Goal: Transaction & Acquisition: Purchase product/service

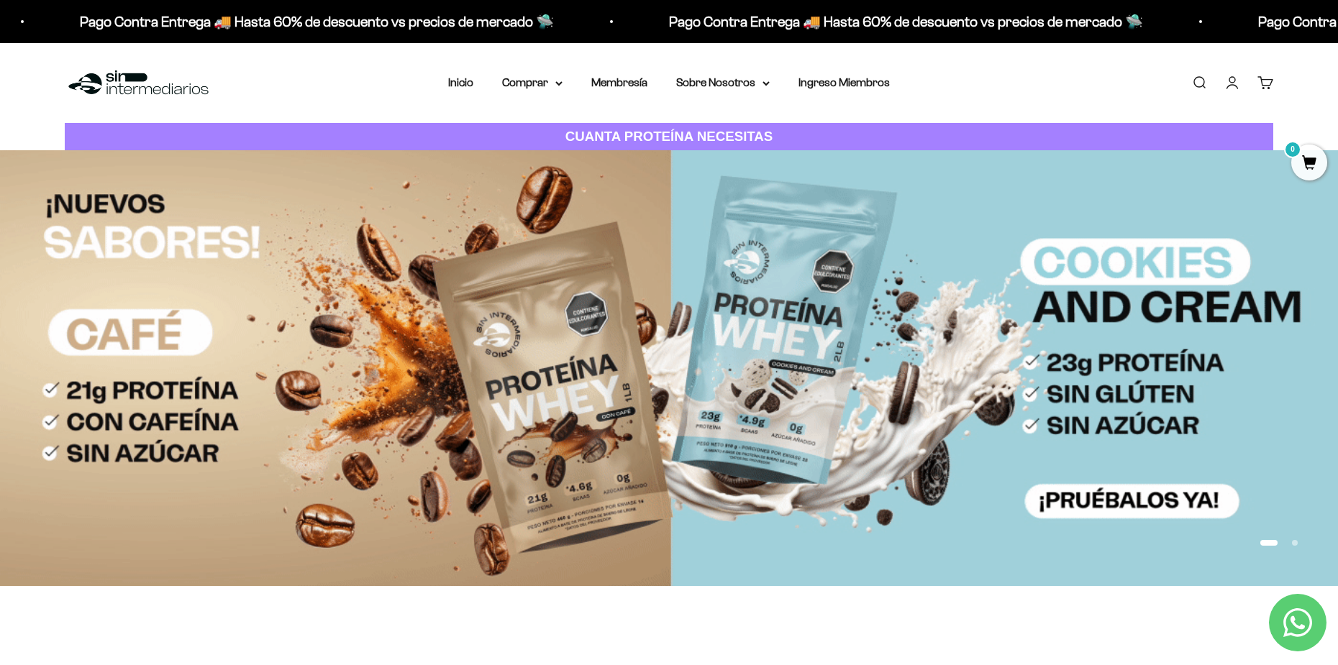
click at [693, 132] on strong "CUANTA PROTEÍNA NECESITAS" at bounding box center [669, 136] width 208 height 15
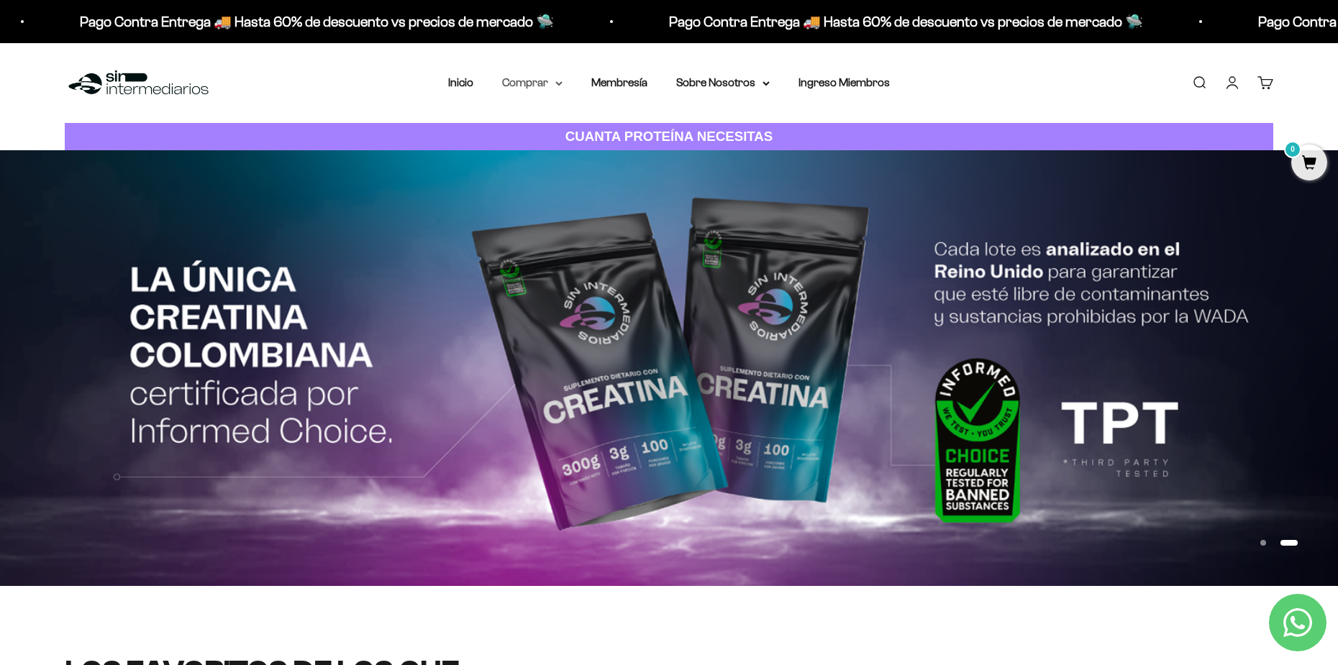
click at [529, 81] on summary "Comprar" at bounding box center [532, 82] width 60 height 19
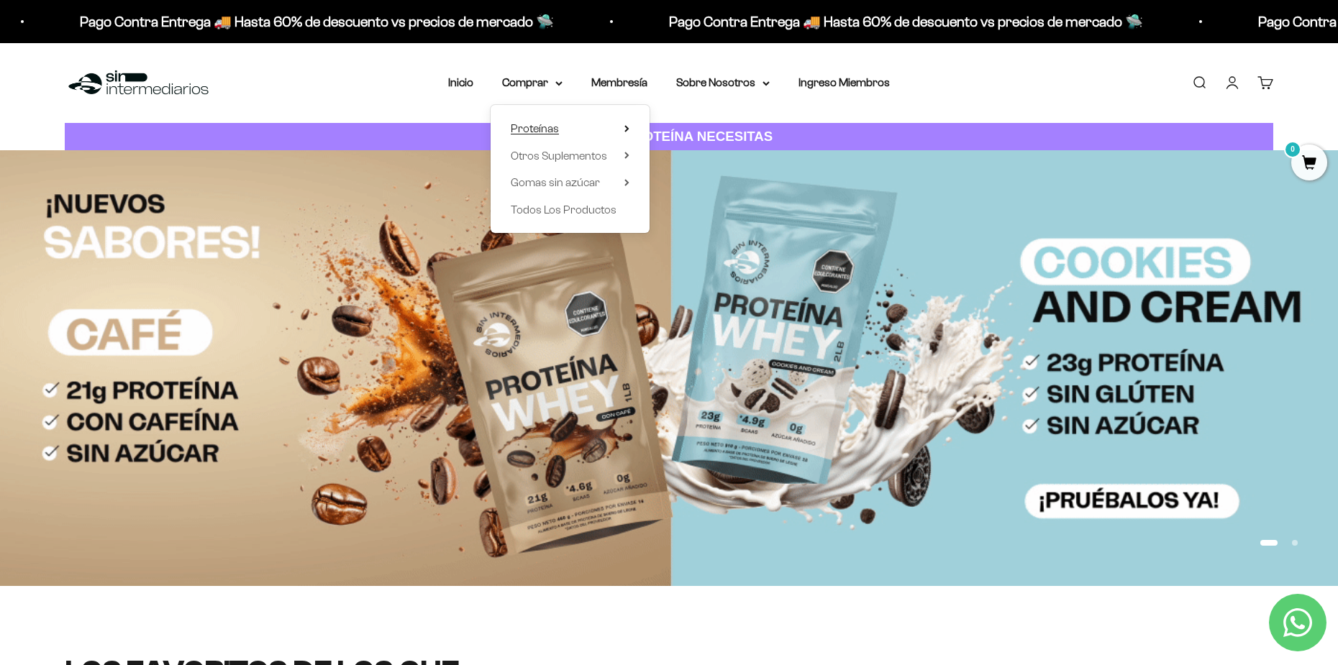
click at [582, 129] on summary "Proteínas" at bounding box center [570, 128] width 119 height 19
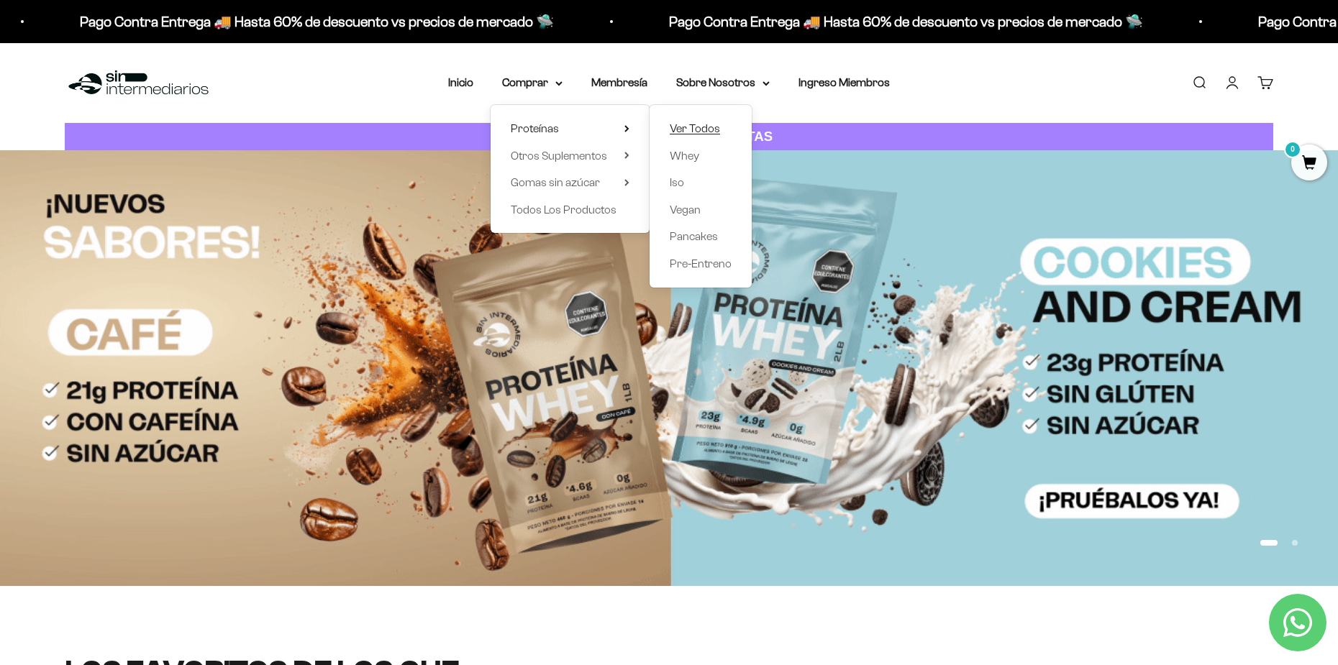
click at [704, 135] on span "Ver Todos" at bounding box center [695, 128] width 50 height 12
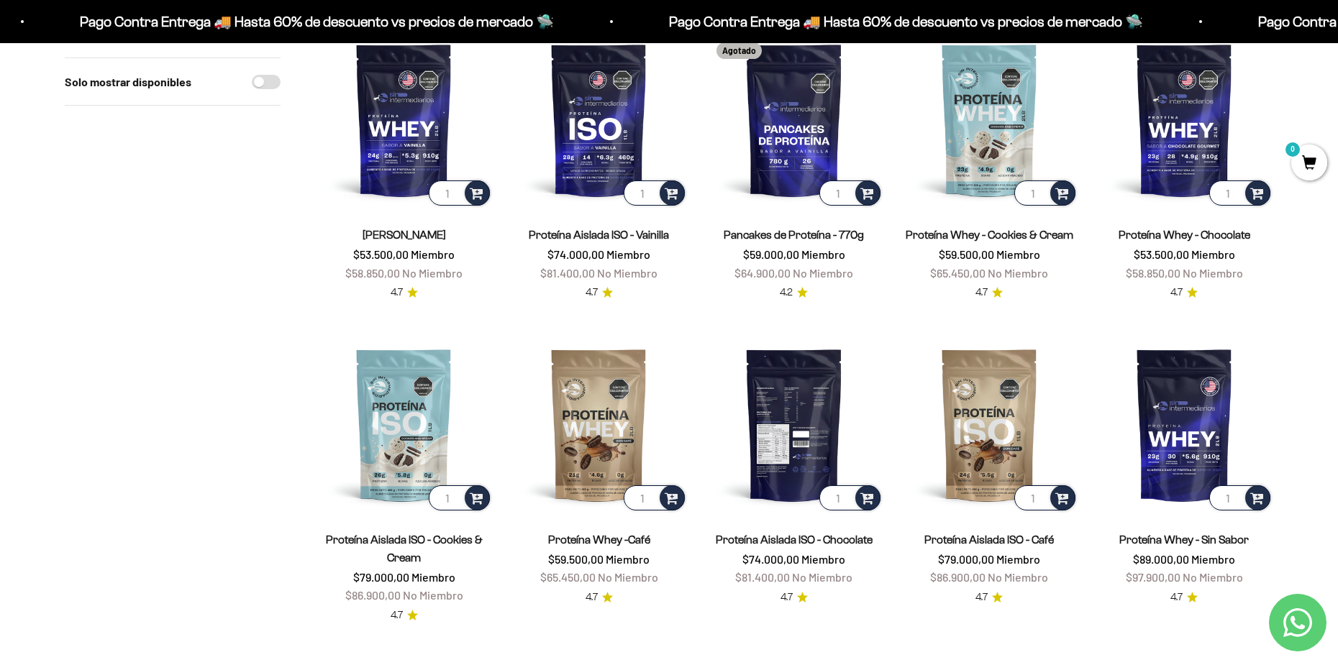
scroll to position [240, 0]
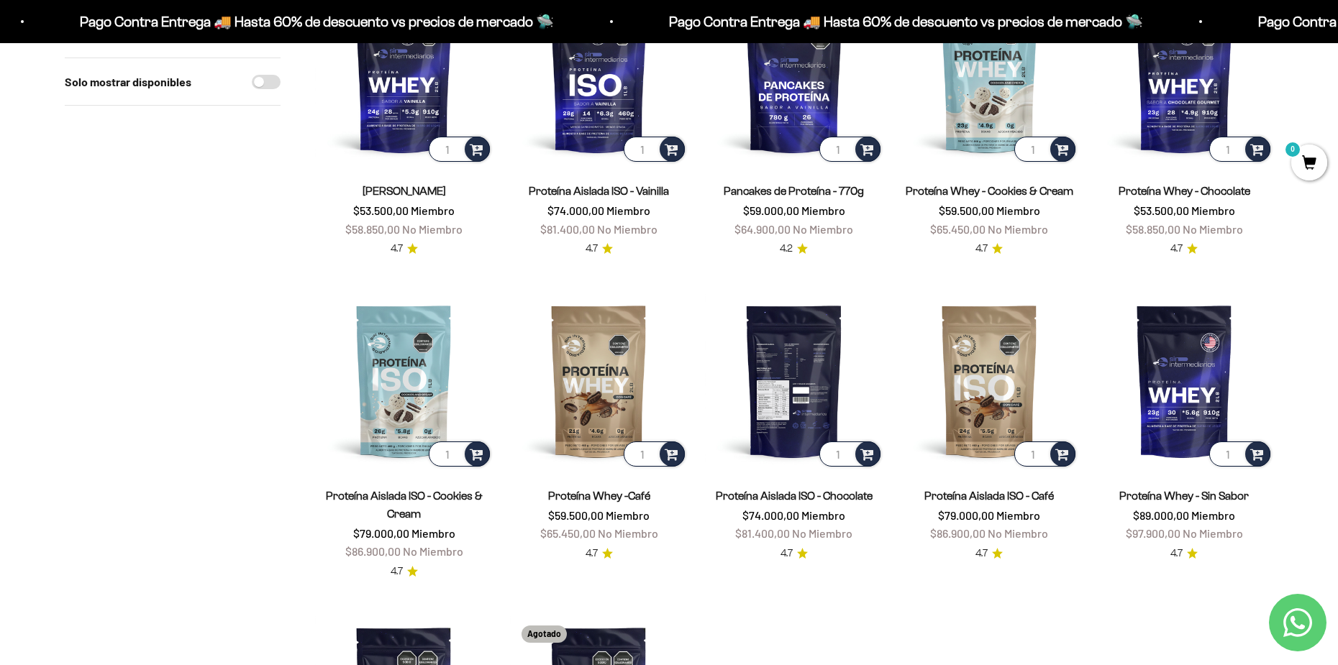
click at [791, 396] on img at bounding box center [794, 381] width 178 height 178
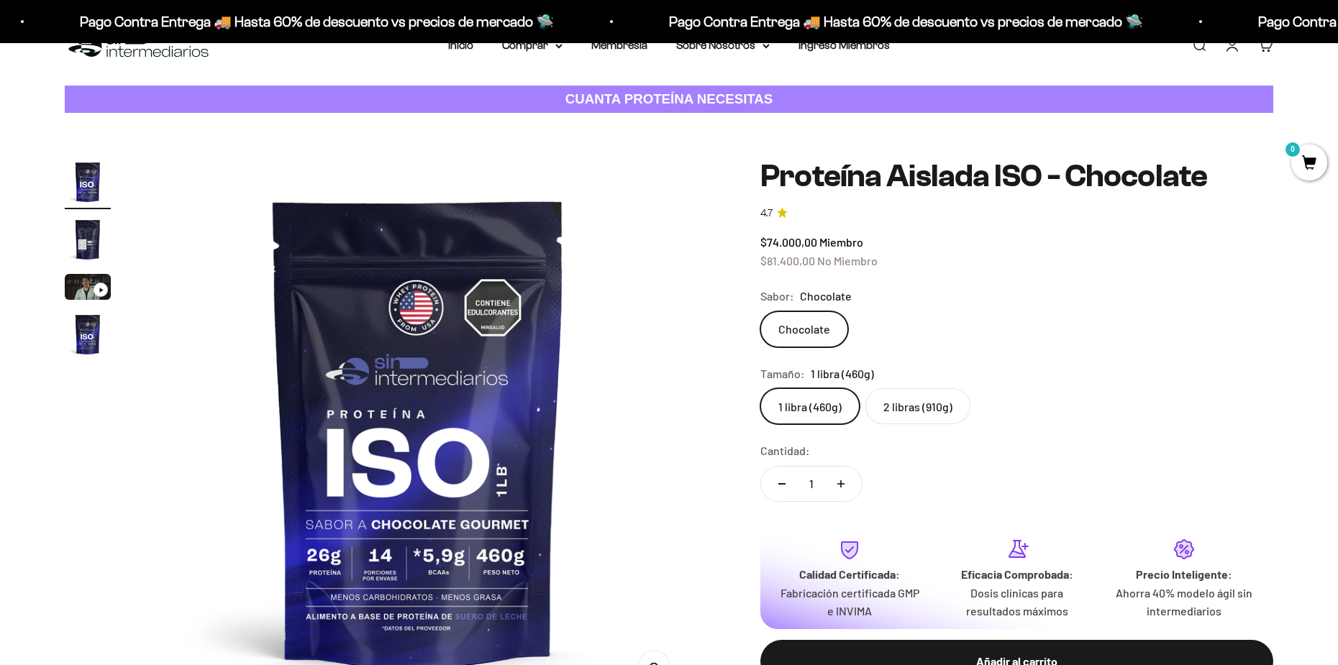
scroll to position [120, 0]
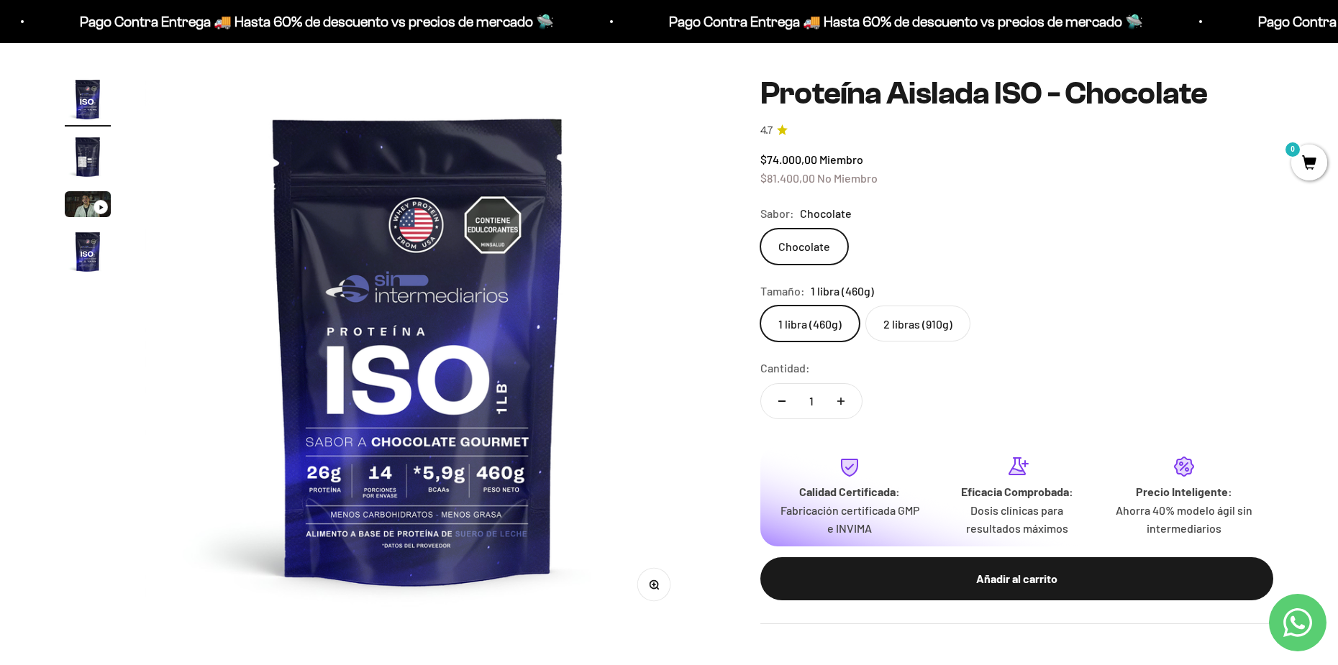
click at [945, 331] on label "2 libras (910g)" at bounding box center [917, 324] width 105 height 36
click at [760, 306] on input "2 libras (910g)" at bounding box center [760, 305] width 1 height 1
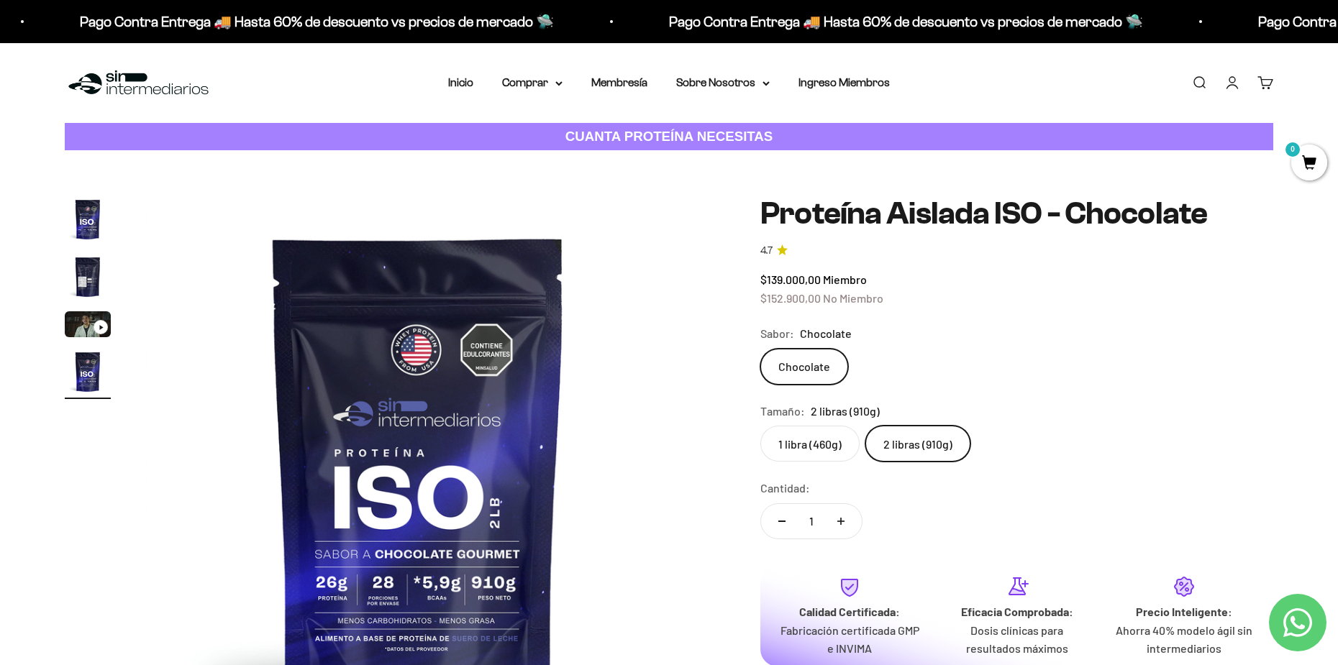
click at [1239, 85] on link "Iniciar sesión" at bounding box center [1232, 83] width 16 height 16
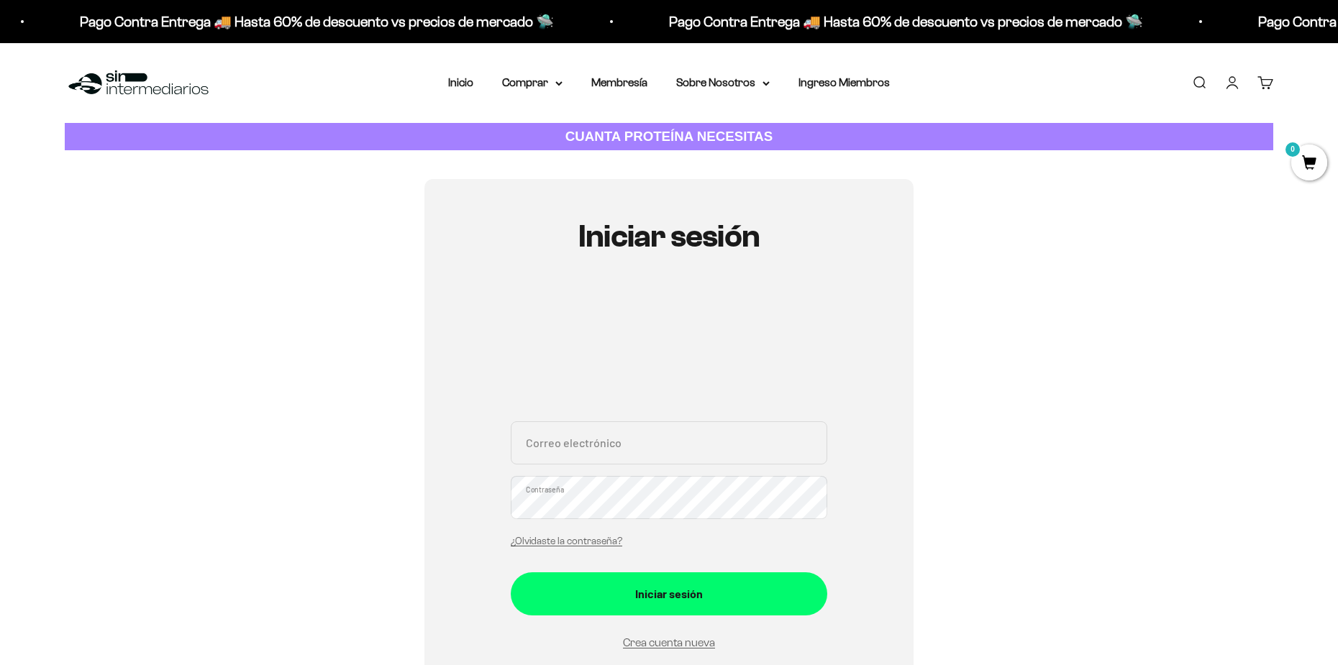
click at [599, 455] on input "Correo electrónico" at bounding box center [669, 443] width 317 height 43
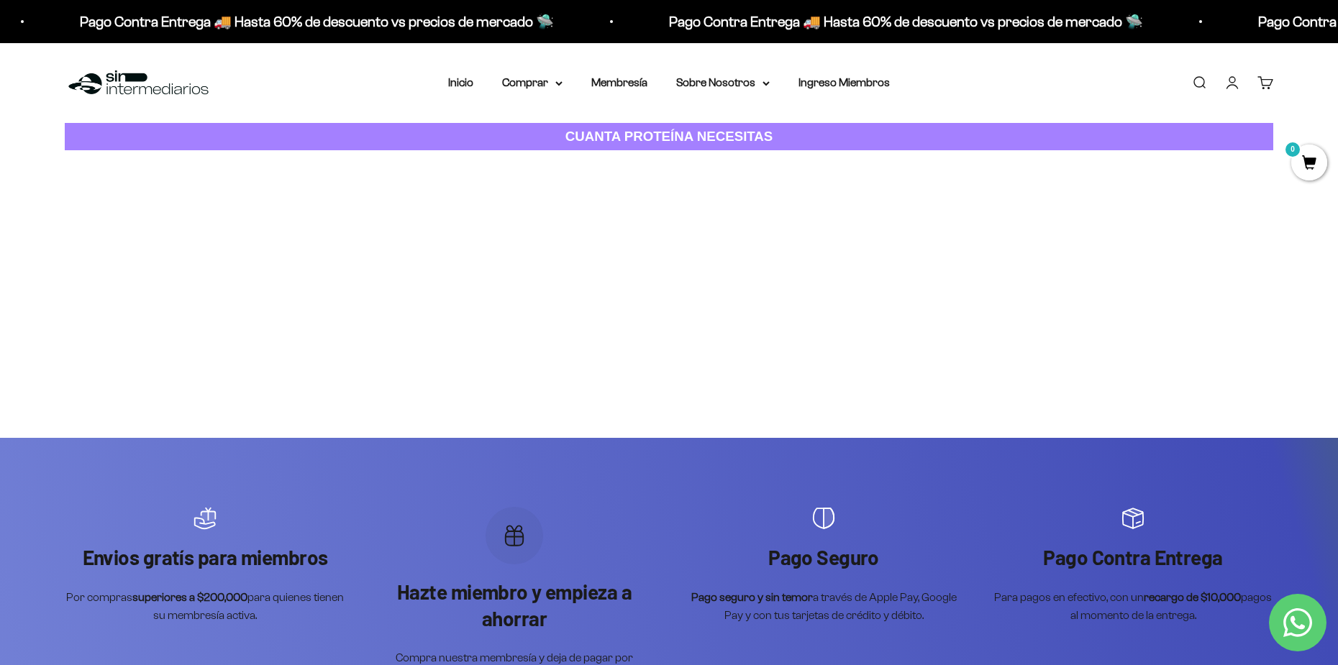
click at [1228, 86] on link "Iniciar sesión" at bounding box center [1232, 83] width 16 height 16
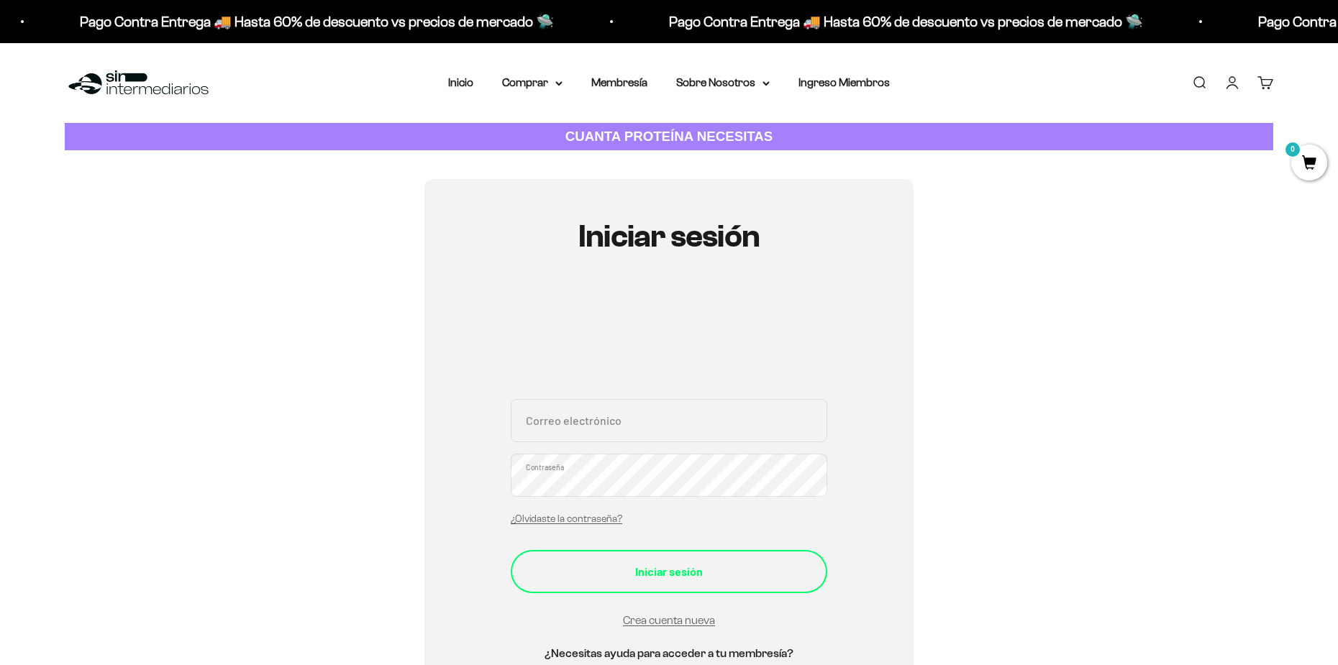
type input "cdeo2001@gmail.com"
click at [693, 581] on div "Iniciar sesión" at bounding box center [669, 572] width 259 height 19
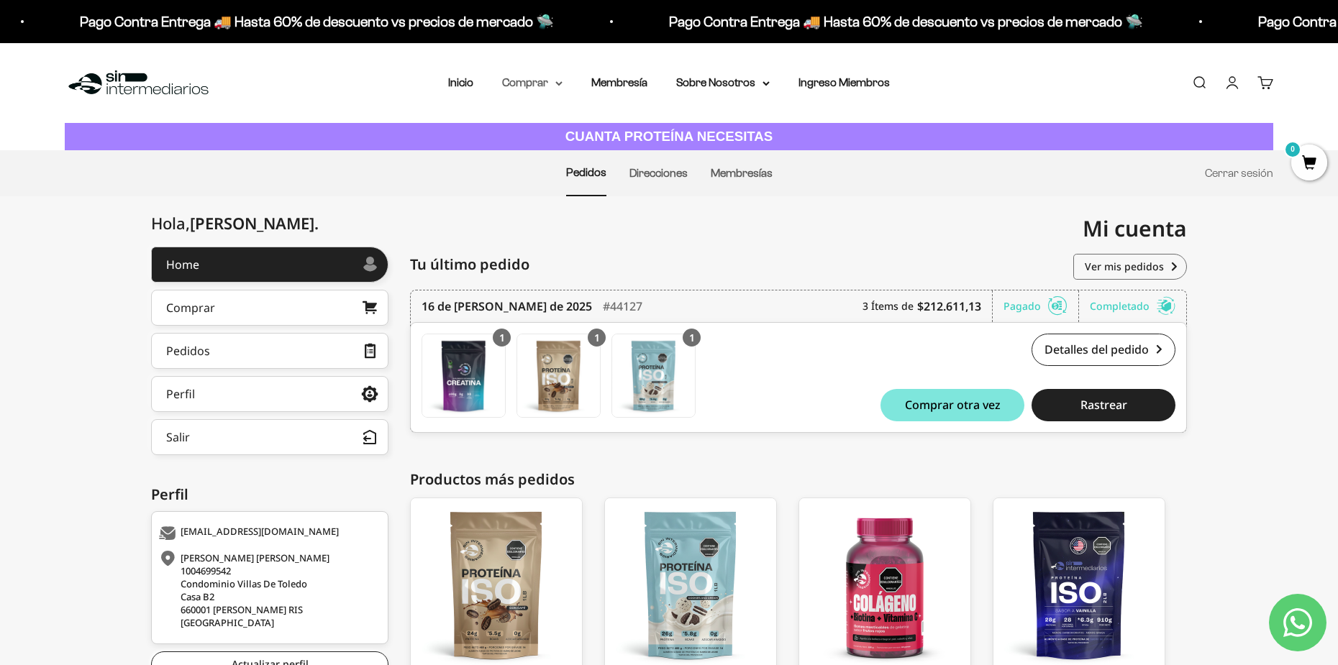
click at [550, 91] on summary "Comprar" at bounding box center [532, 82] width 60 height 19
click at [596, 130] on summary "Proteínas" at bounding box center [570, 128] width 119 height 19
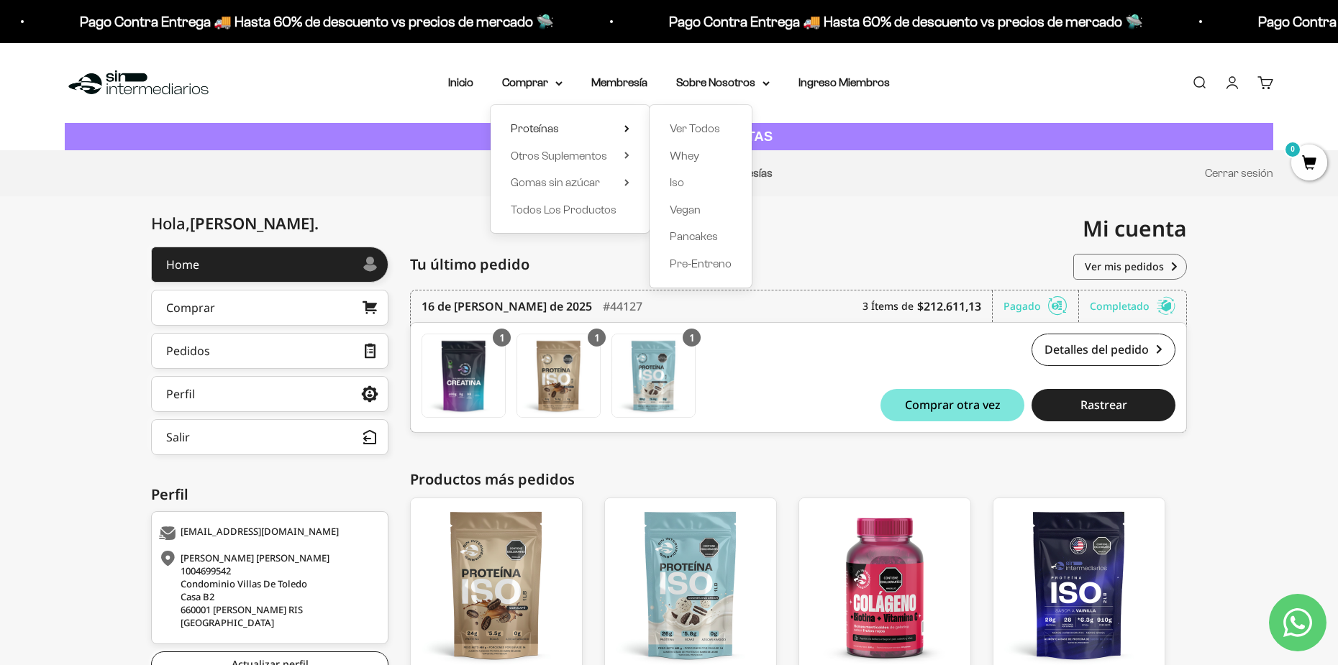
click at [865, 191] on ul "Pedidos Direcciones Membresías Cerrar sesión" at bounding box center [669, 173] width 1209 height 46
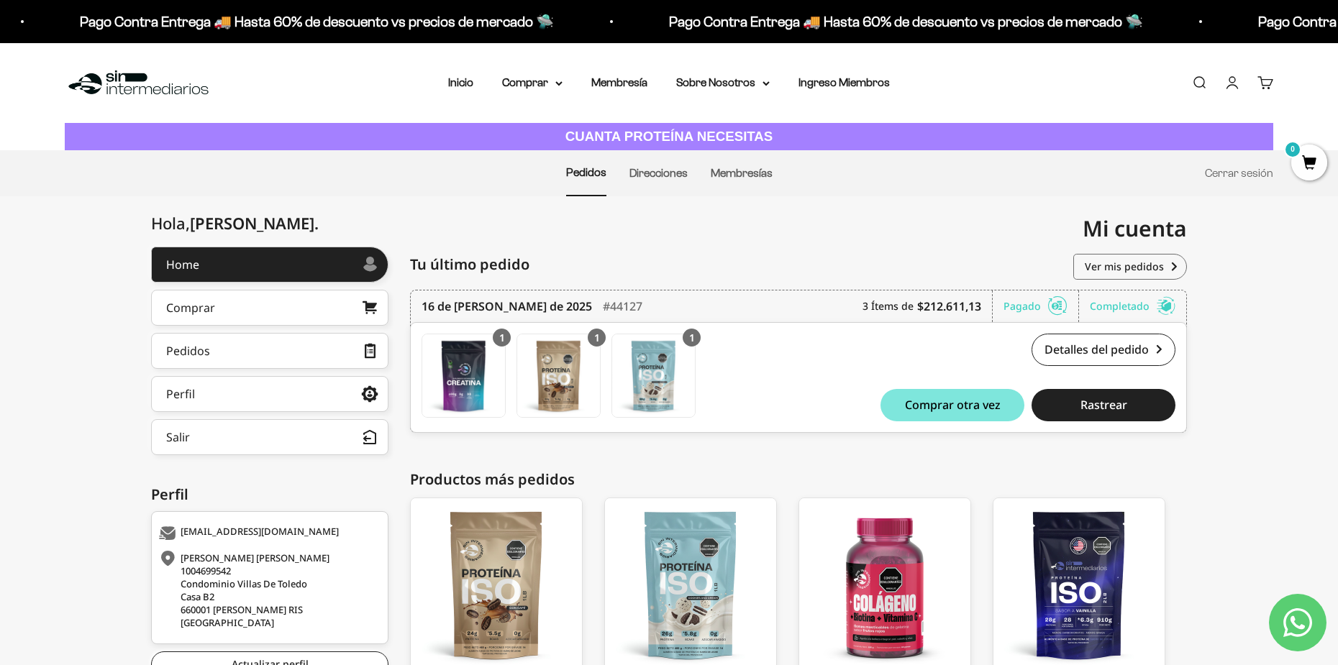
click at [529, 70] on div "Menú Buscar Inicio Comprar Proteínas Ver Todos Whey Iso Vegan Pancakes Pre-Entr…" at bounding box center [669, 83] width 1338 height 80
click at [530, 83] on summary "Comprar" at bounding box center [532, 82] width 60 height 19
click at [561, 129] on summary "Proteínas" at bounding box center [570, 128] width 119 height 19
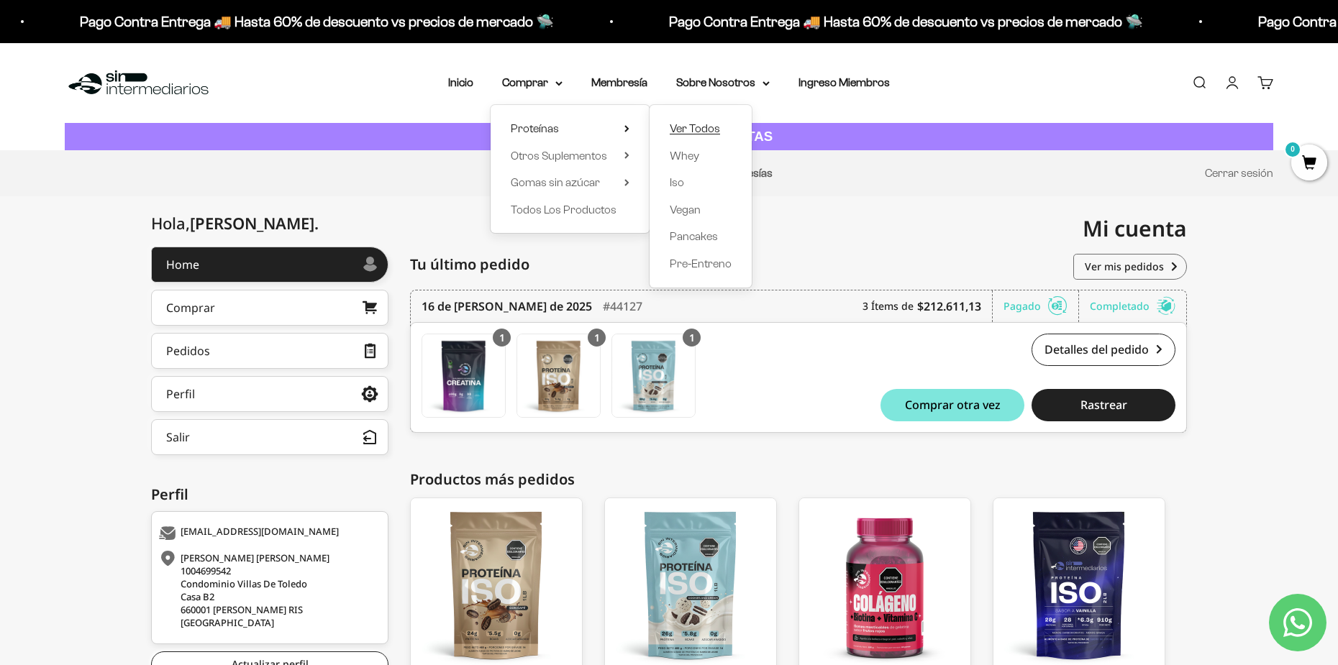
click at [700, 131] on span "Ver Todos" at bounding box center [695, 128] width 50 height 12
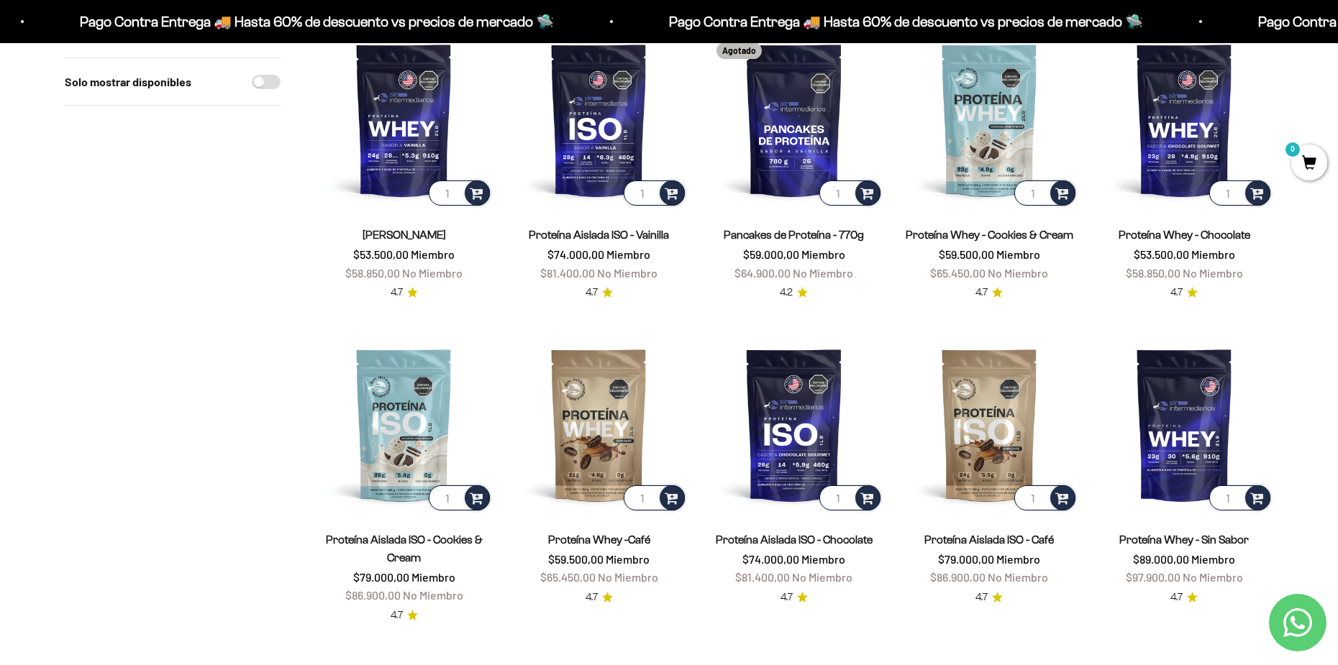
scroll to position [240, 0]
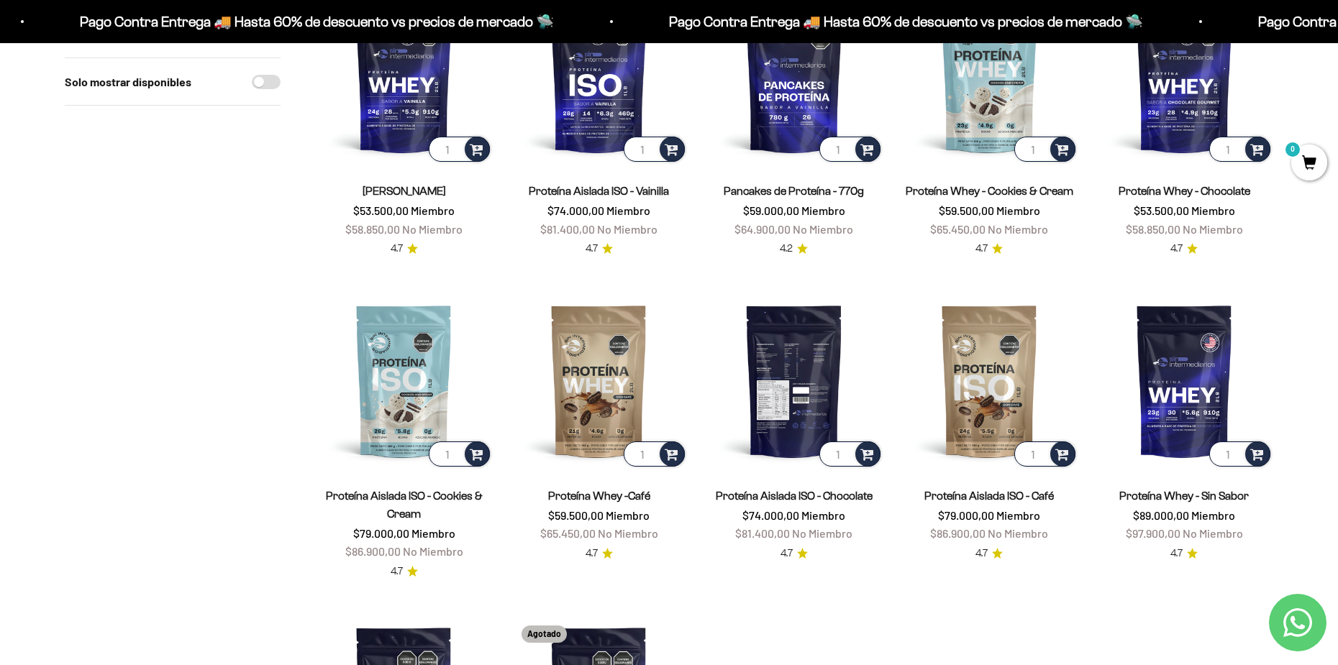
click at [778, 368] on img at bounding box center [794, 381] width 178 height 178
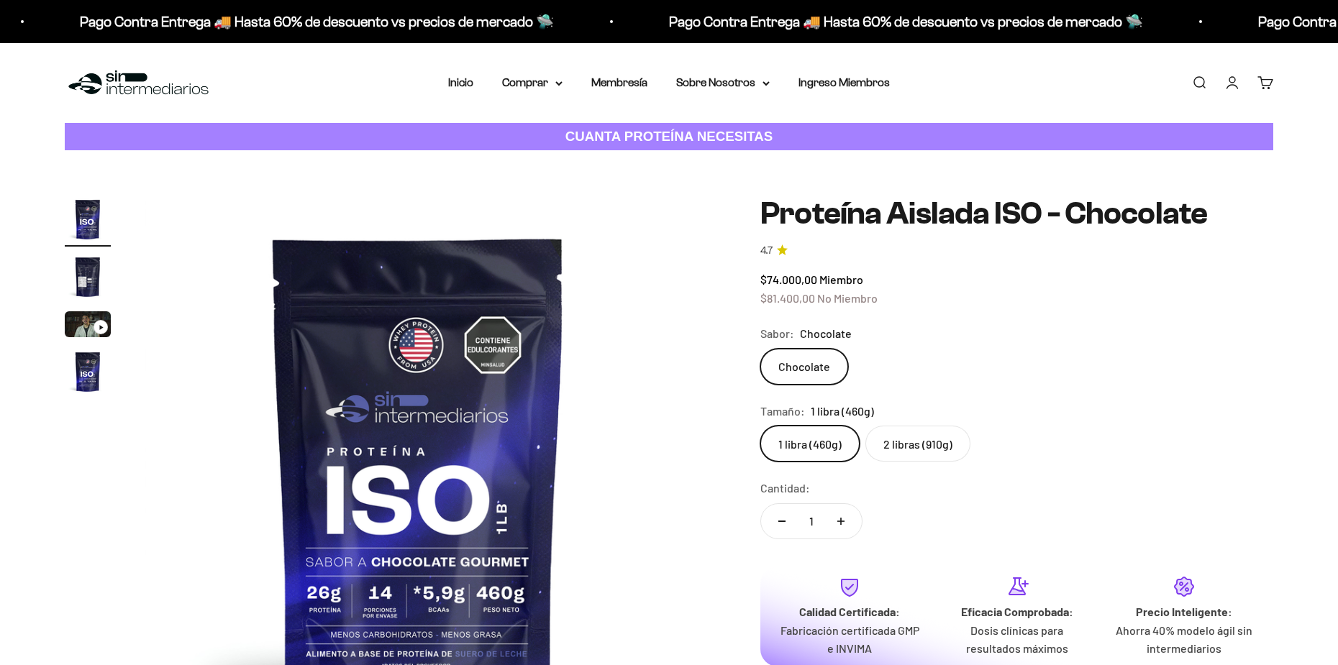
click at [925, 444] on label "2 libras (910g)" at bounding box center [917, 444] width 105 height 36
click at [760, 426] on input "2 libras (910g)" at bounding box center [760, 425] width 1 height 1
radio input "true"
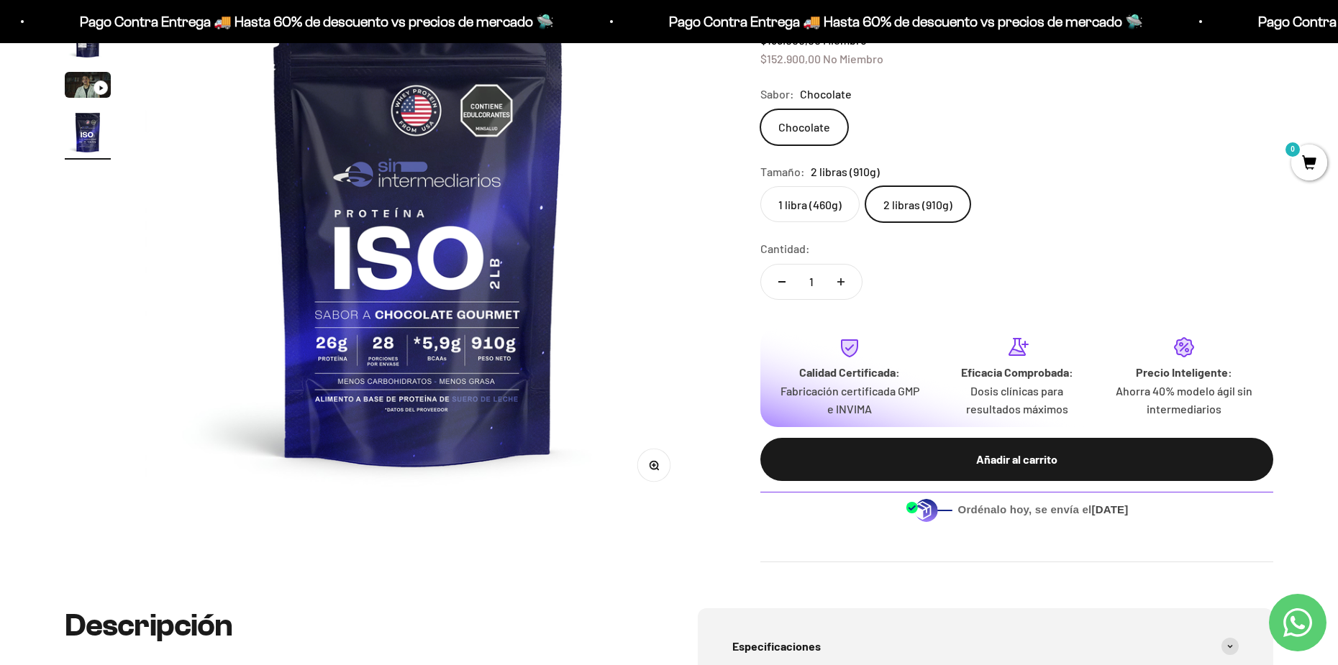
scroll to position [360, 0]
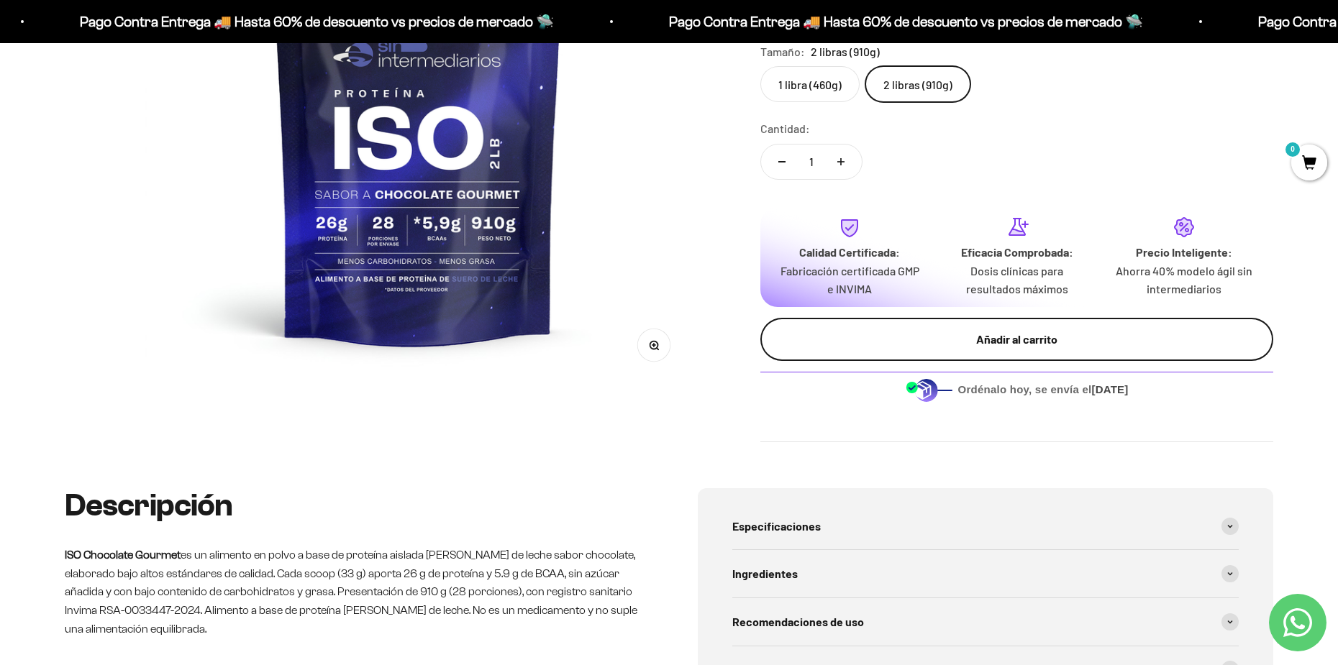
click at [920, 344] on div "Añadir al carrito" at bounding box center [1016, 339] width 455 height 19
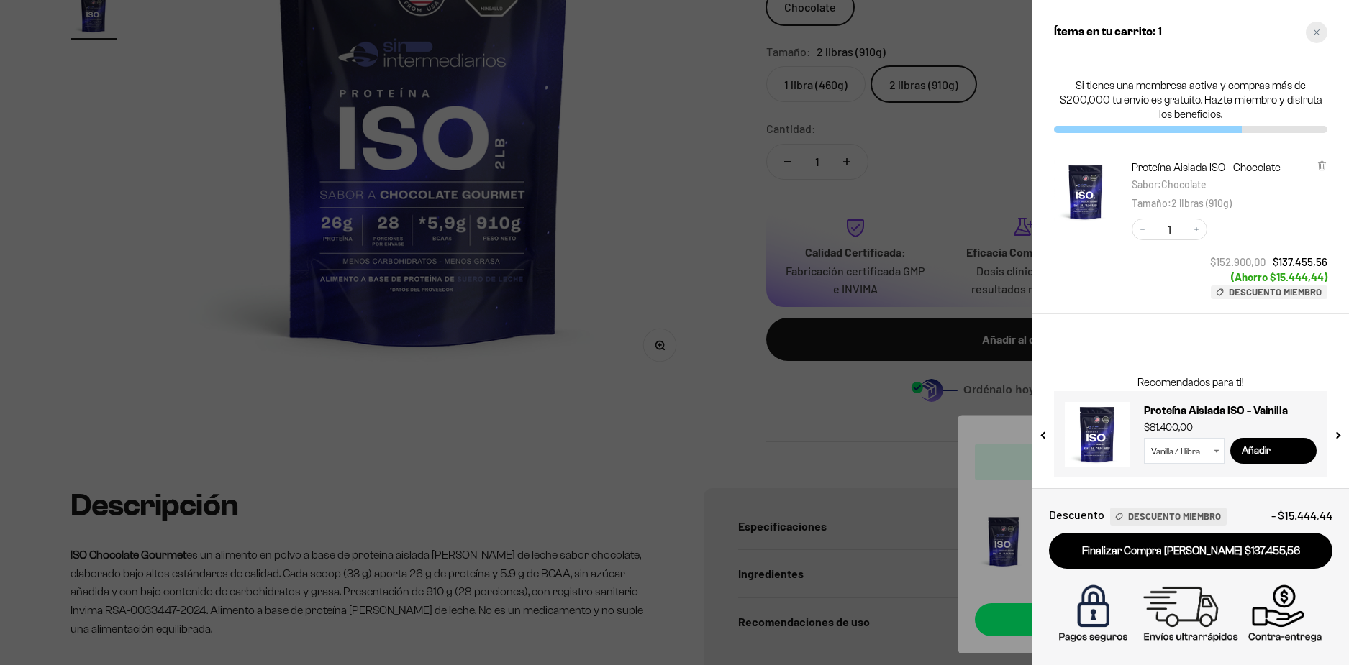
click at [1323, 26] on div "Close cart" at bounding box center [1317, 33] width 22 height 22
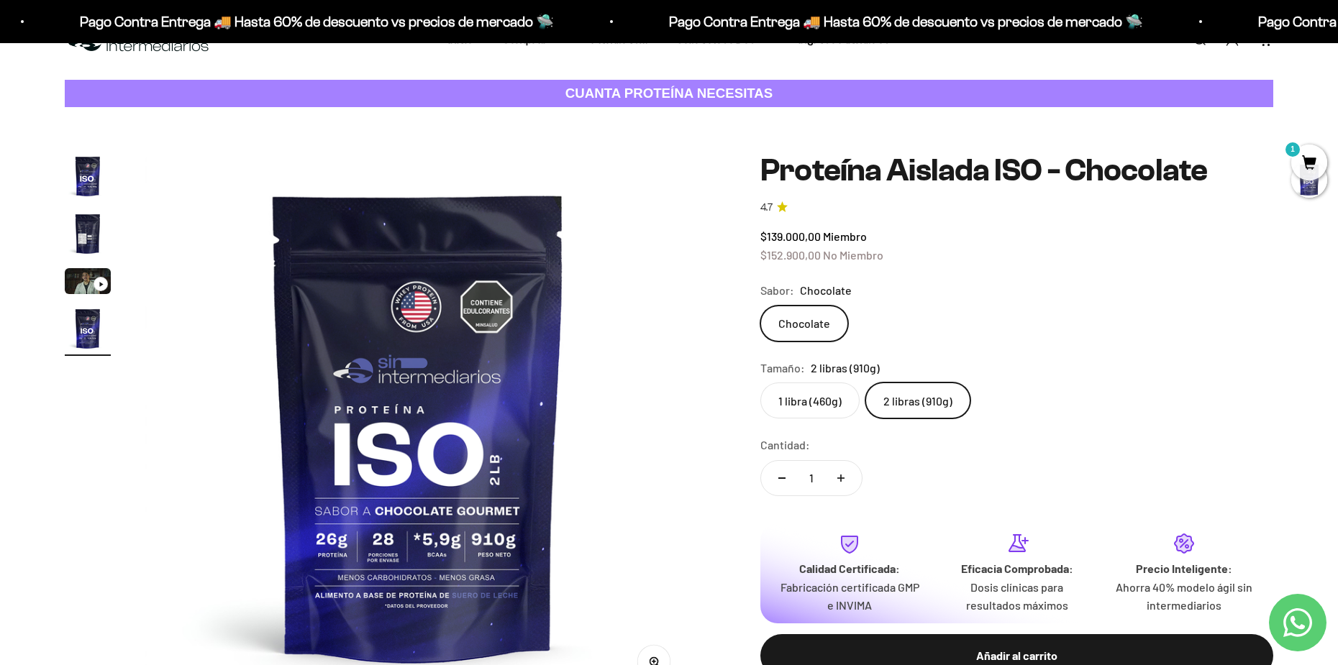
scroll to position [0, 0]
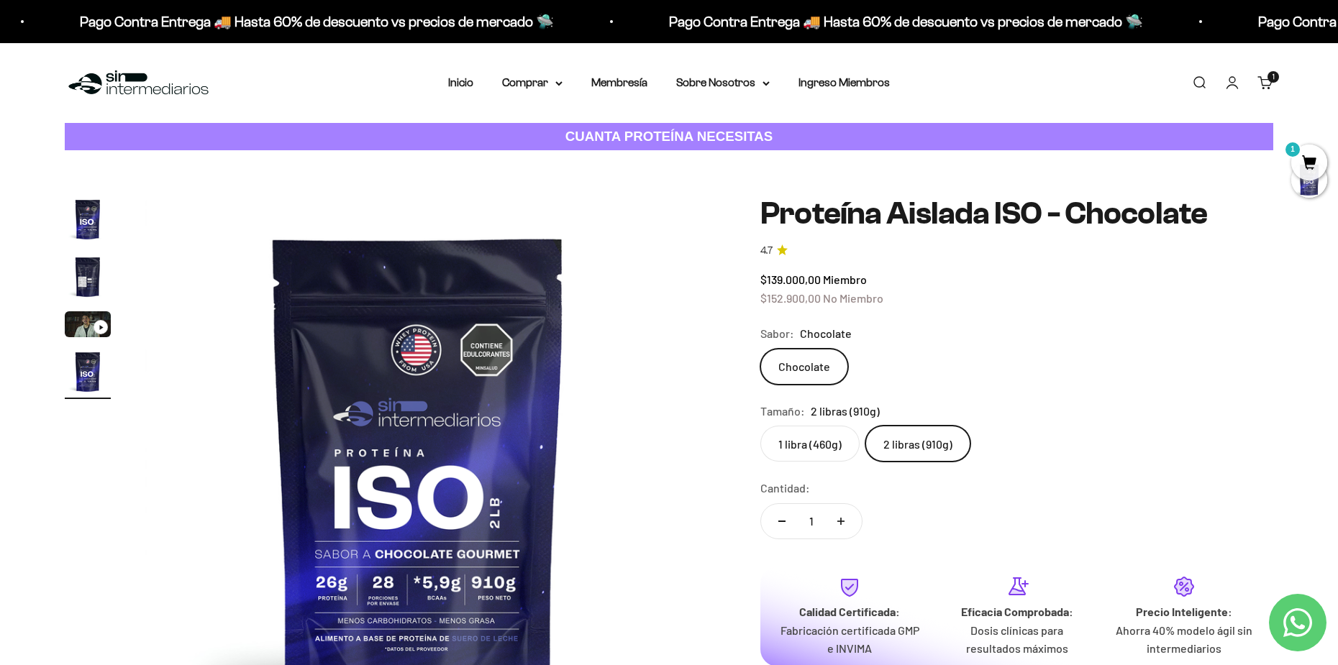
drag, startPoint x: 582, startPoint y: 255, endPoint x: 574, endPoint y: 242, distance: 15.8
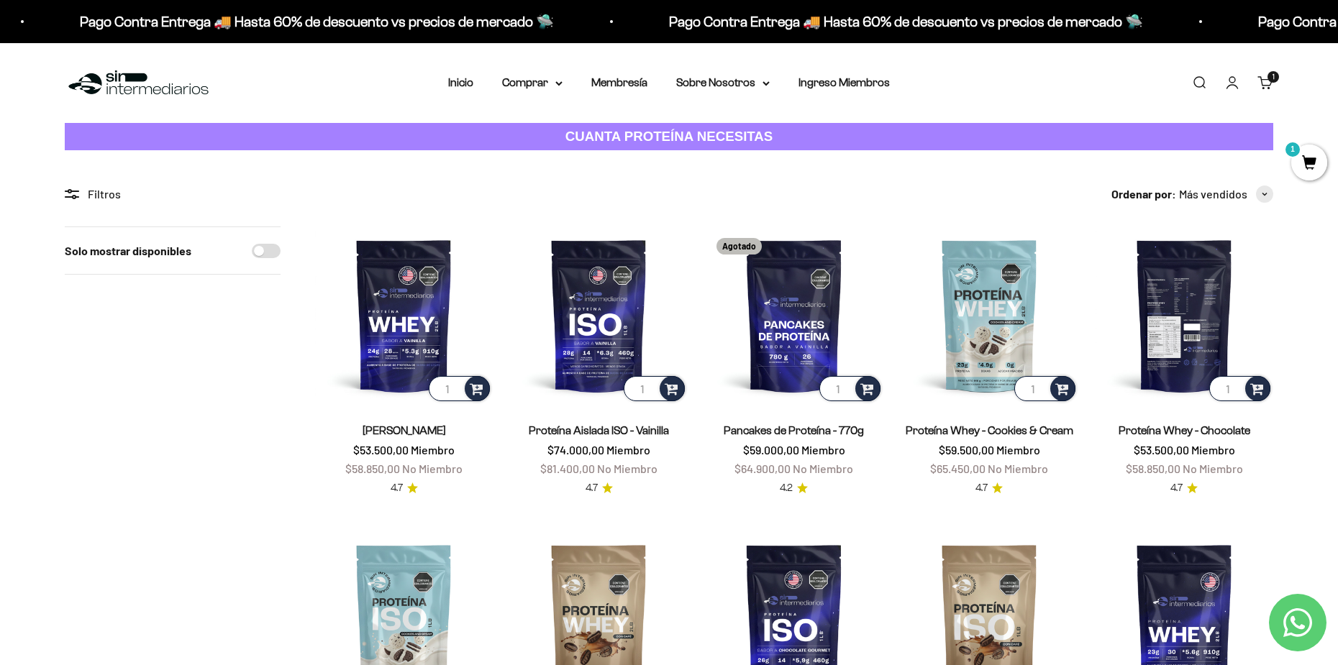
click at [1184, 318] on img at bounding box center [1185, 316] width 178 height 178
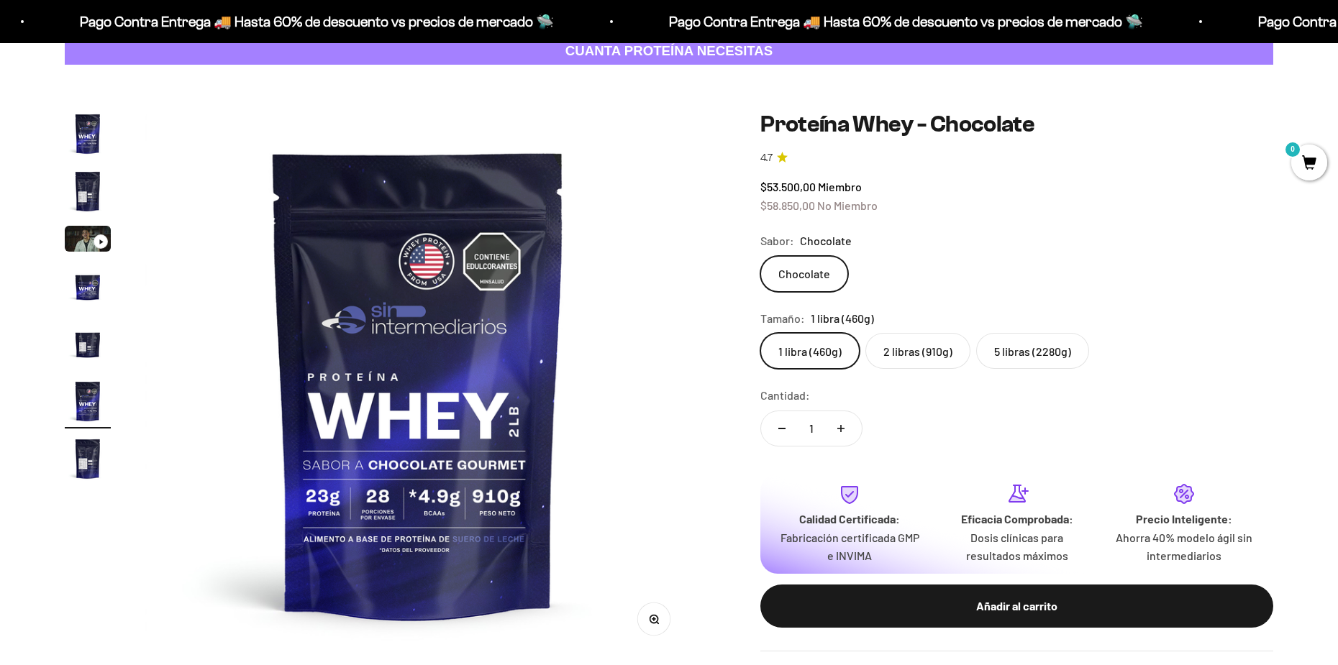
scroll to position [120, 0]
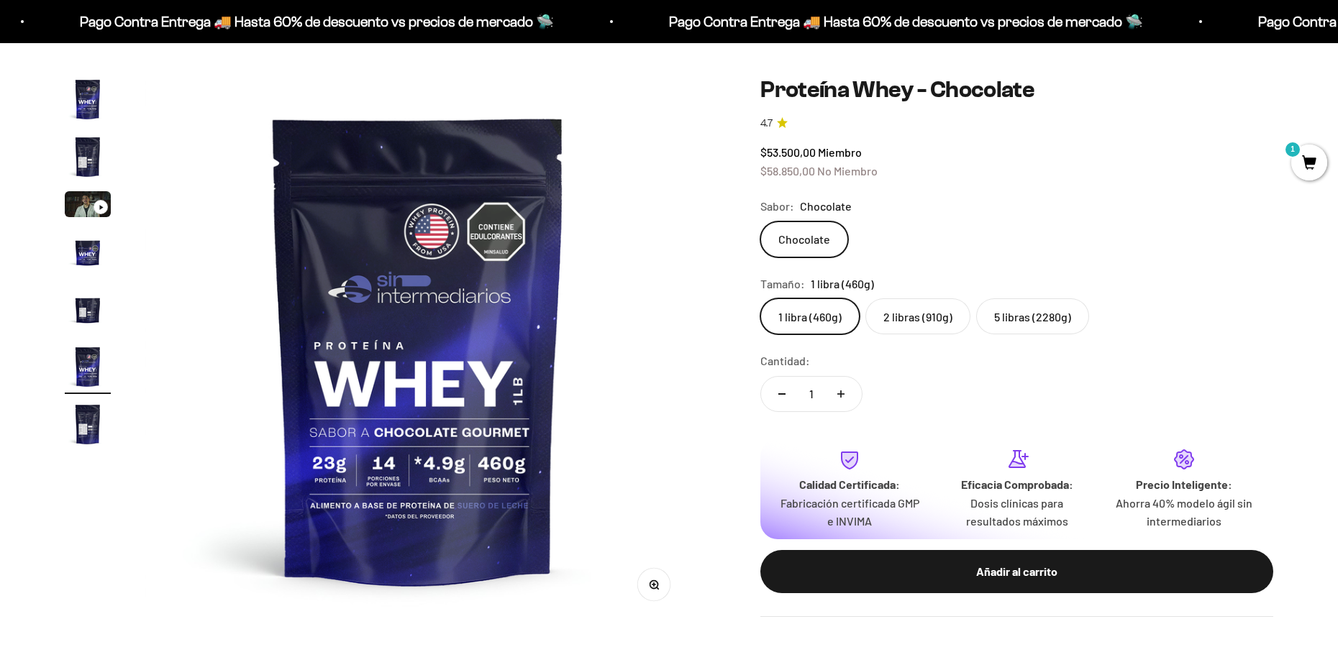
click at [909, 322] on label "2 libras (910g)" at bounding box center [917, 317] width 105 height 36
click at [760, 299] on input "2 libras (910g)" at bounding box center [760, 298] width 1 height 1
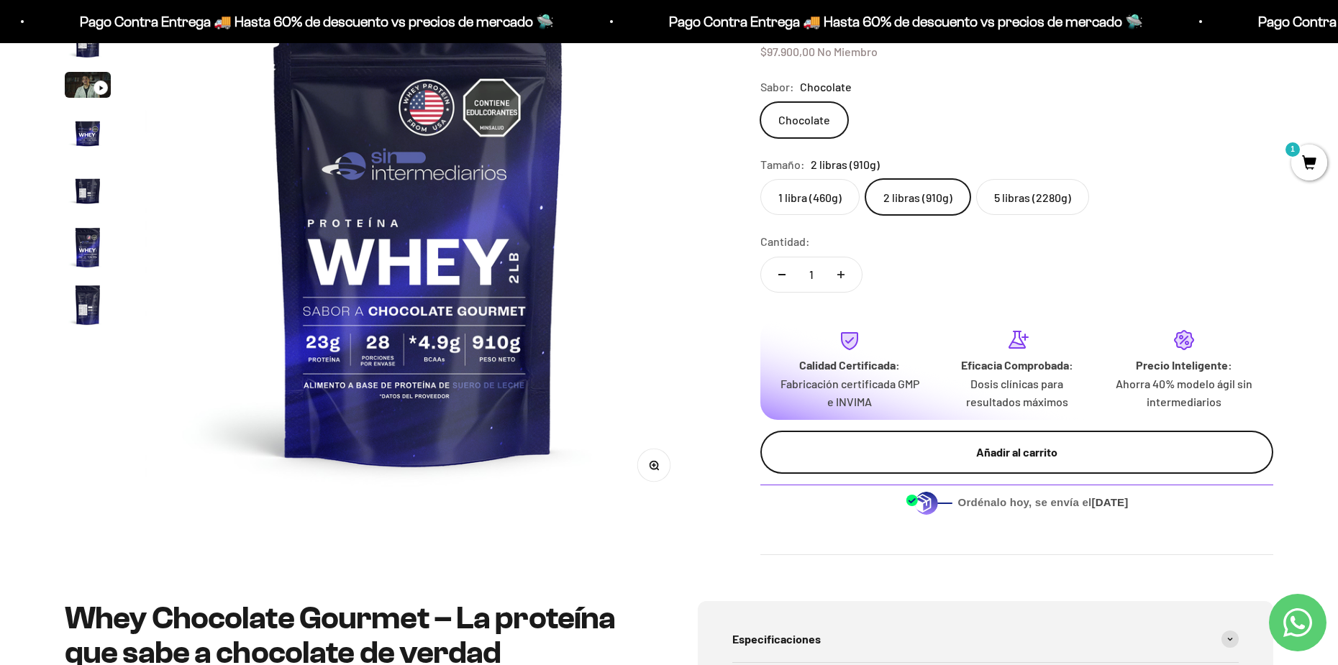
scroll to position [120, 0]
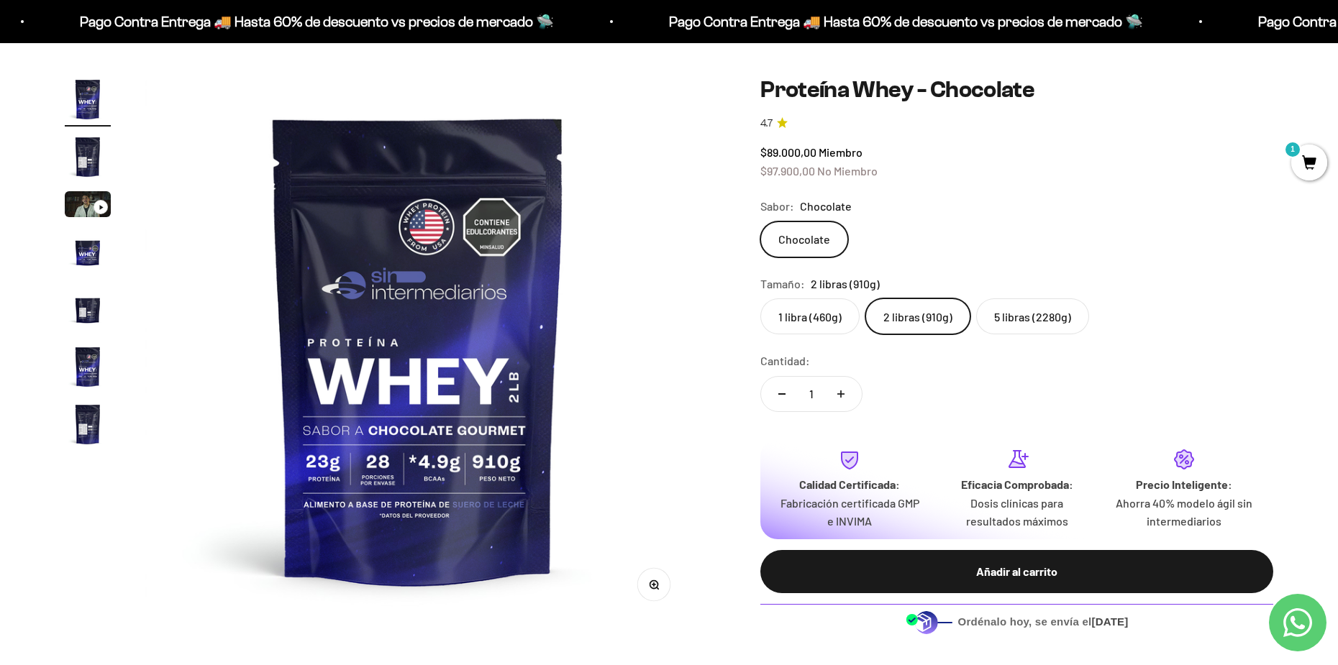
click at [989, 311] on label "5 libras (2280g)" at bounding box center [1032, 317] width 113 height 36
click at [760, 299] on input "5 libras (2280g)" at bounding box center [760, 298] width 1 height 1
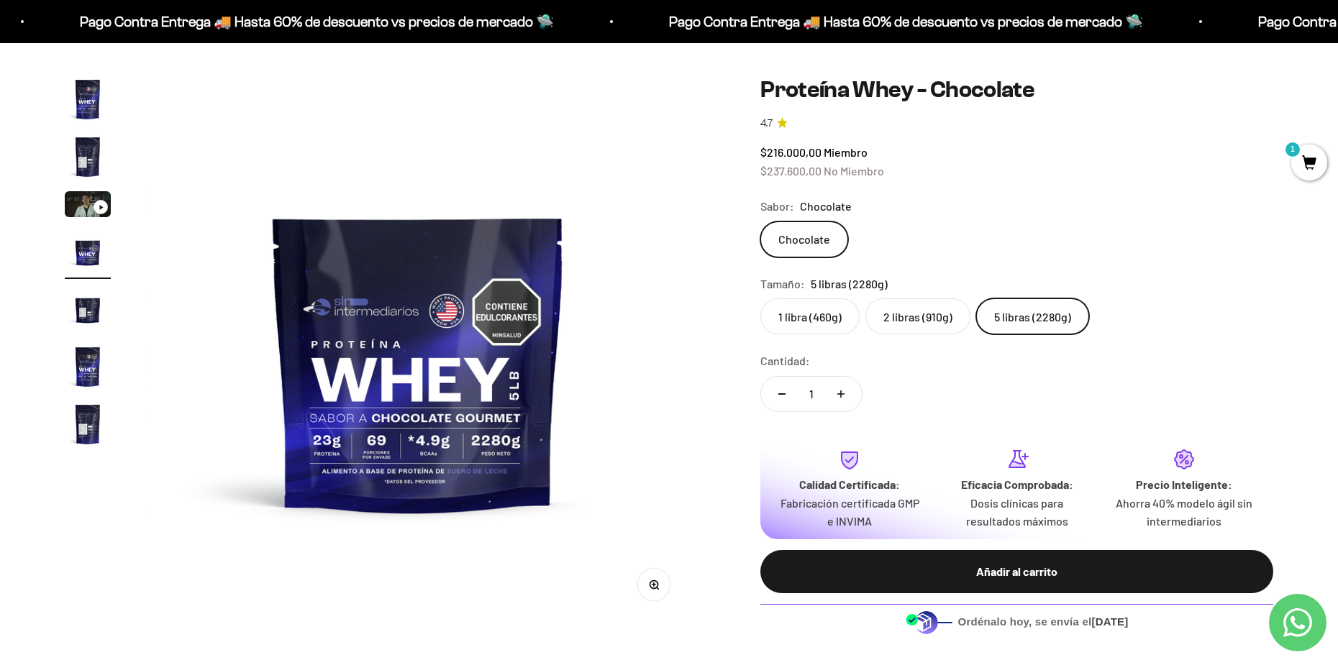
click at [815, 322] on label "1 libra (460g)" at bounding box center [809, 317] width 99 height 36
click at [760, 299] on input "1 libra (460g)" at bounding box center [760, 298] width 1 height 1
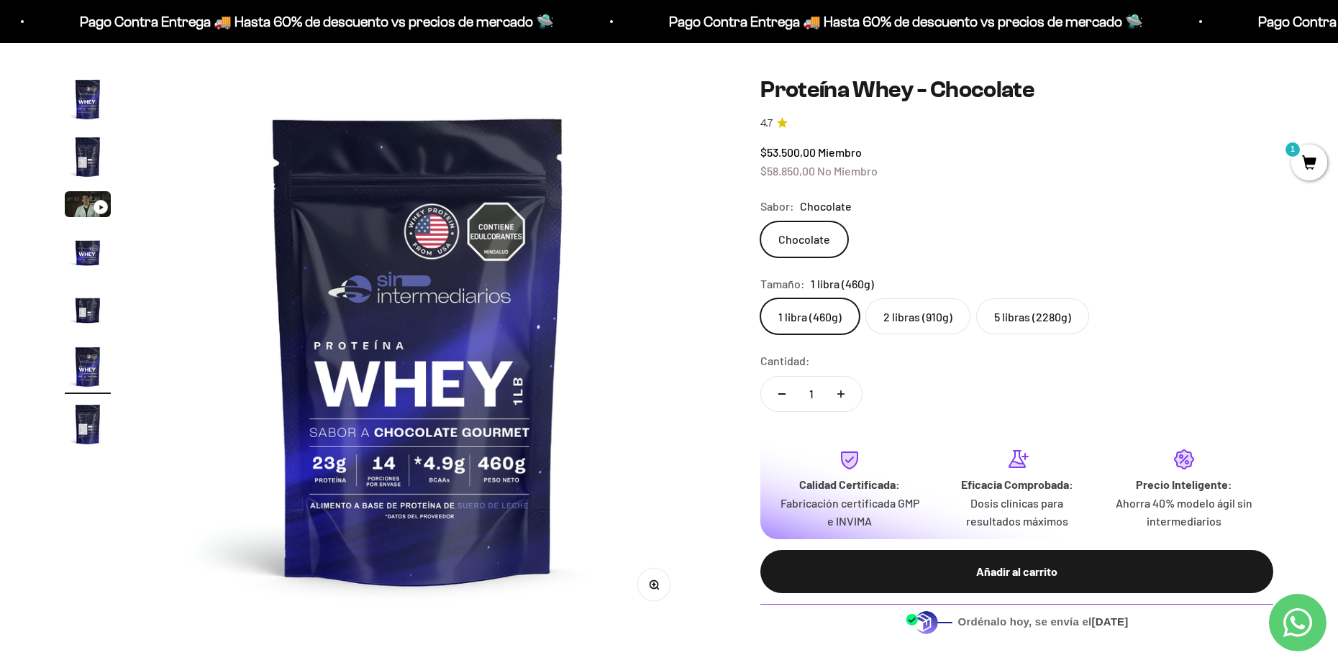
click at [912, 323] on label "2 libras (910g)" at bounding box center [917, 317] width 105 height 36
click at [760, 299] on input "2 libras (910g)" at bounding box center [760, 298] width 1 height 1
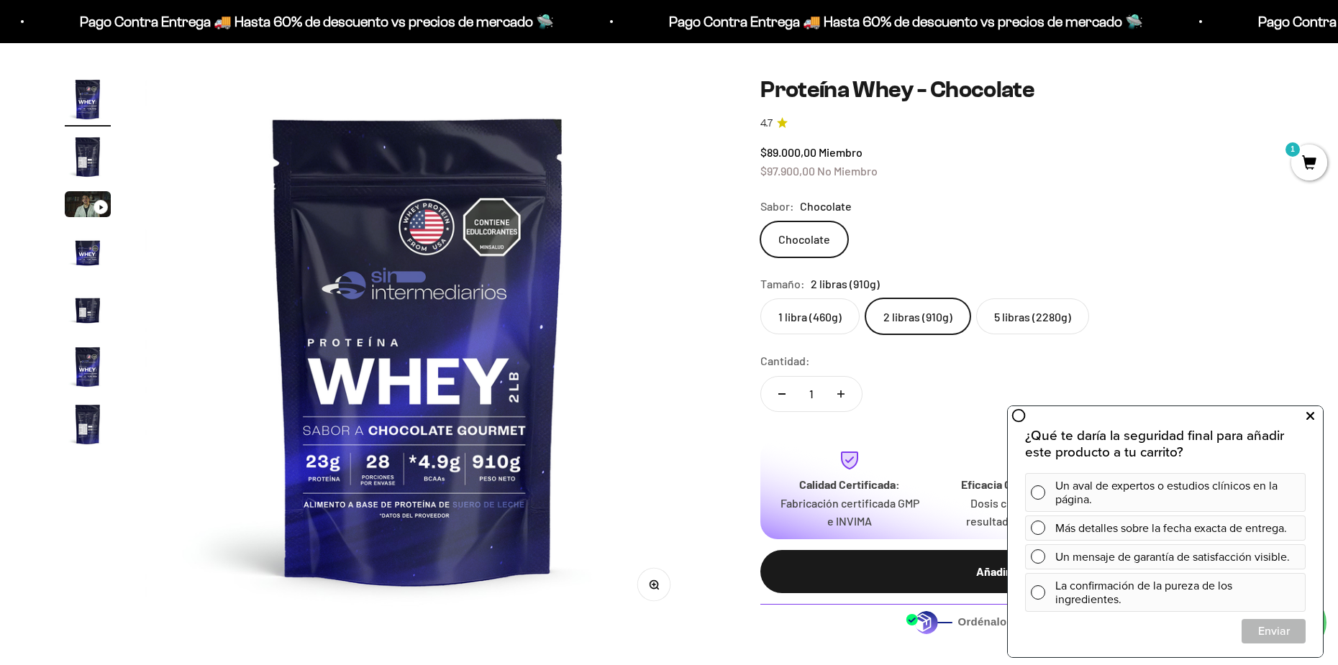
click at [1319, 420] on button at bounding box center [1310, 416] width 26 height 23
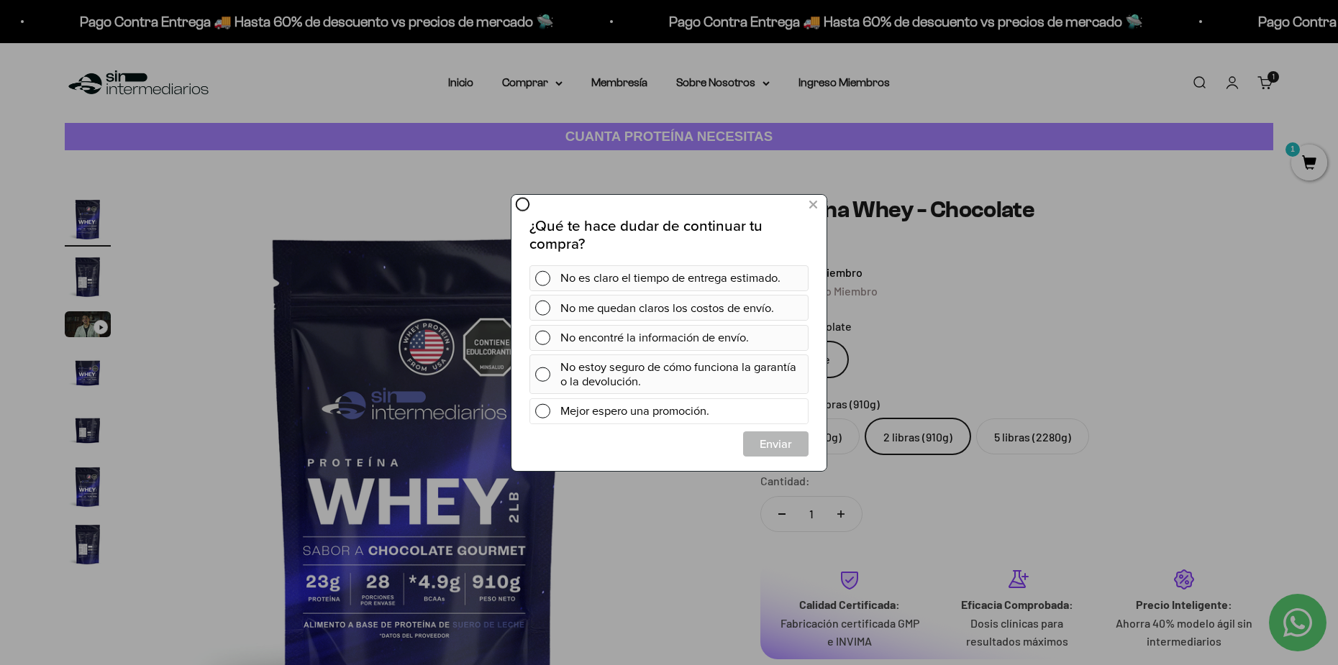
click at [631, 409] on div "Mejor espero una promoción." at bounding box center [681, 411] width 242 height 26
click at [822, 209] on button at bounding box center [813, 205] width 27 height 24
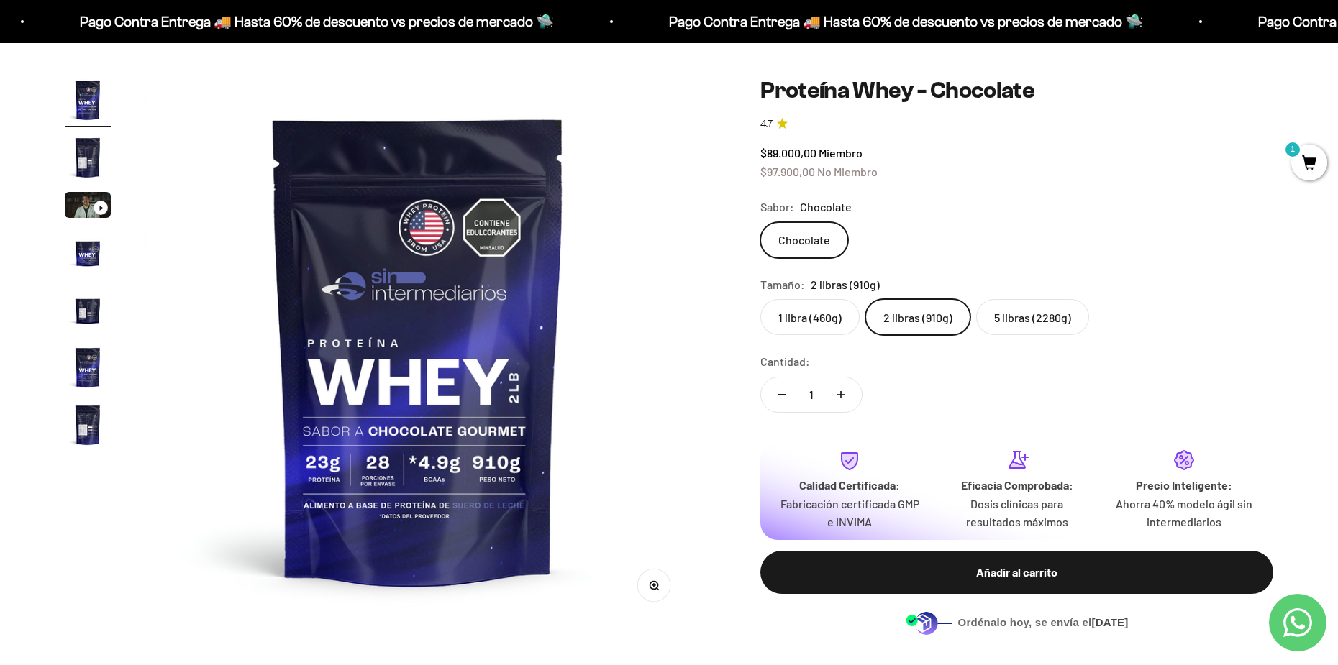
scroll to position [120, 0]
click at [1057, 324] on label "5 libras (2280g)" at bounding box center [1032, 317] width 113 height 36
click at [760, 299] on input "5 libras (2280g)" at bounding box center [760, 298] width 1 height 1
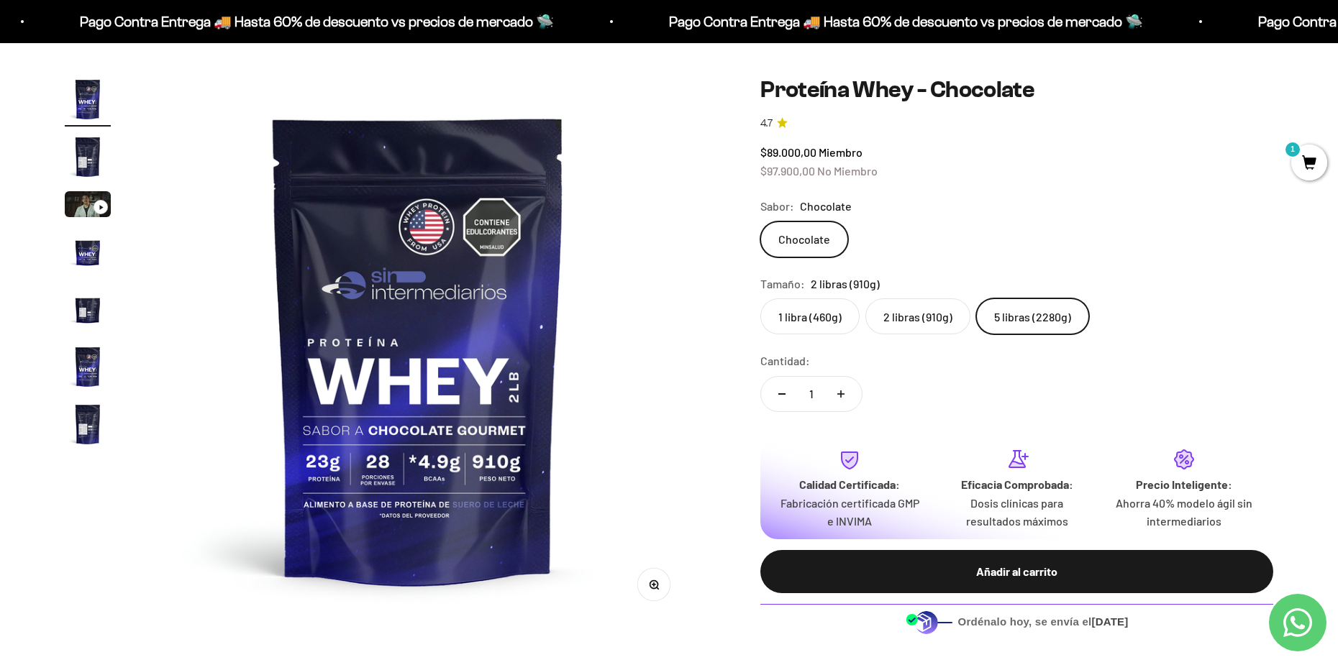
scroll to position [0, 1691]
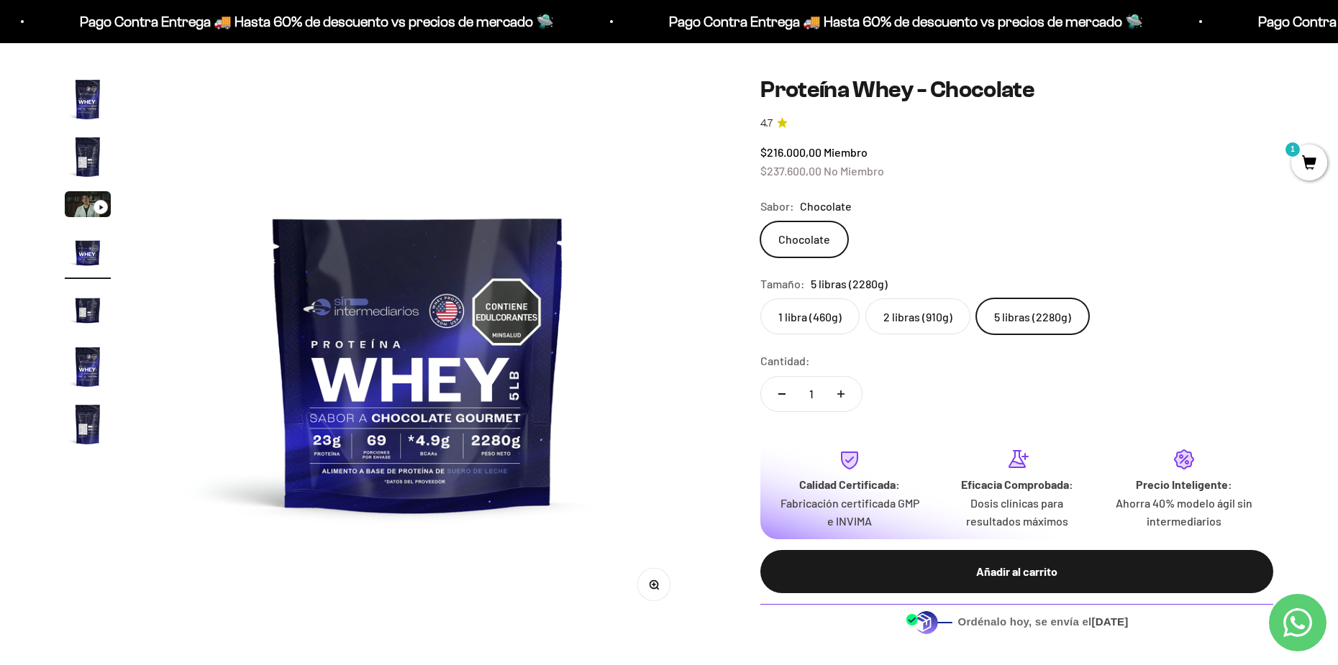
click at [935, 319] on label "2 libras (910g)" at bounding box center [917, 317] width 105 height 36
click at [760, 299] on input "2 libras (910g)" at bounding box center [760, 298] width 1 height 1
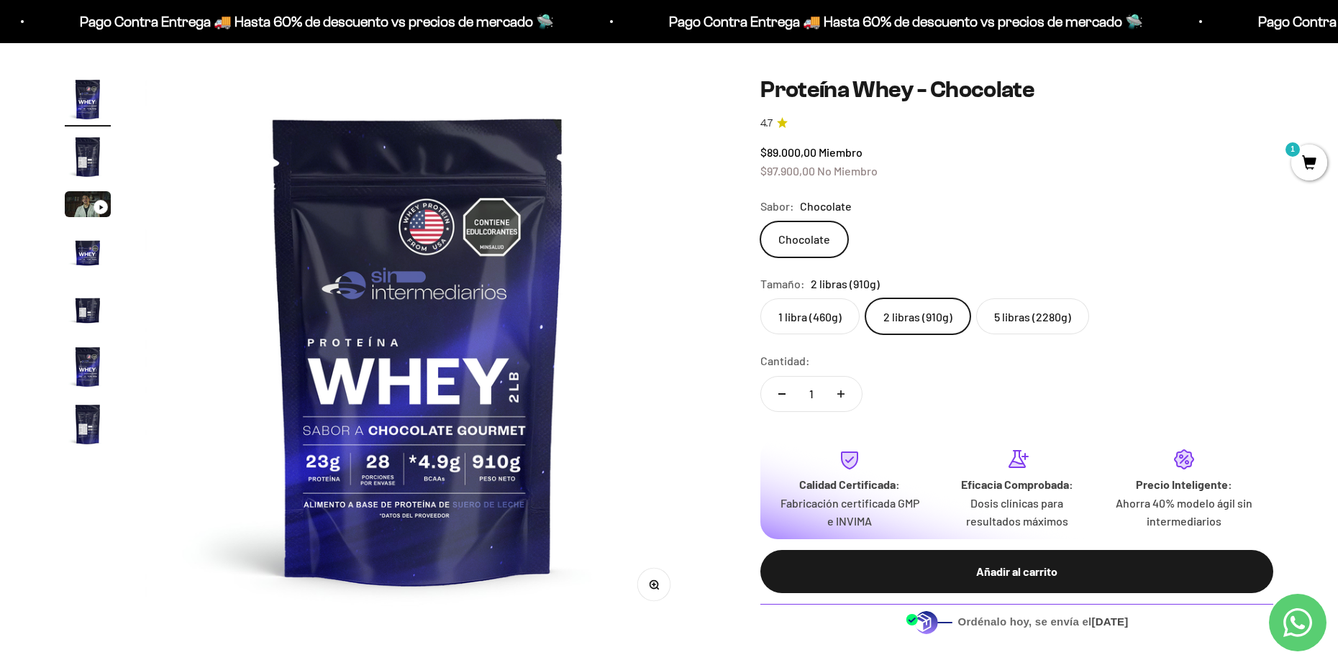
drag, startPoint x: 427, startPoint y: 274, endPoint x: 442, endPoint y: 255, distance: 24.5
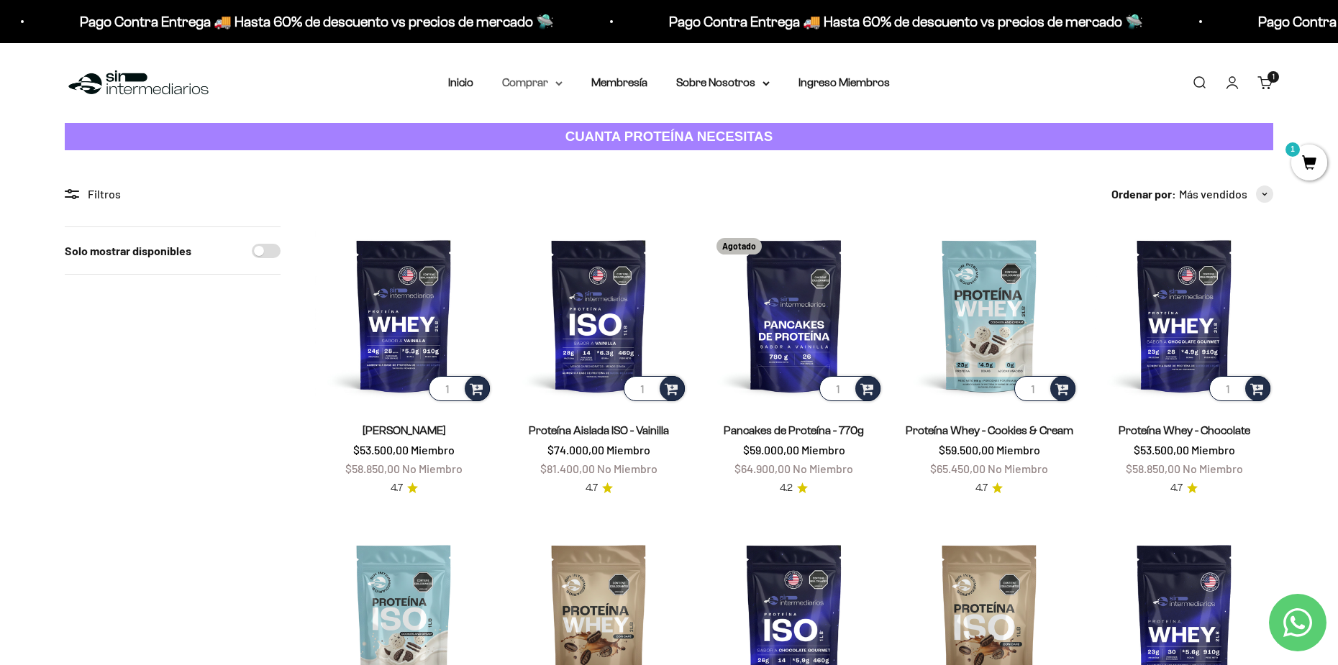
click at [547, 80] on summary "Comprar" at bounding box center [532, 82] width 60 height 19
click at [619, 153] on summary "Otros Suplementos" at bounding box center [570, 156] width 119 height 19
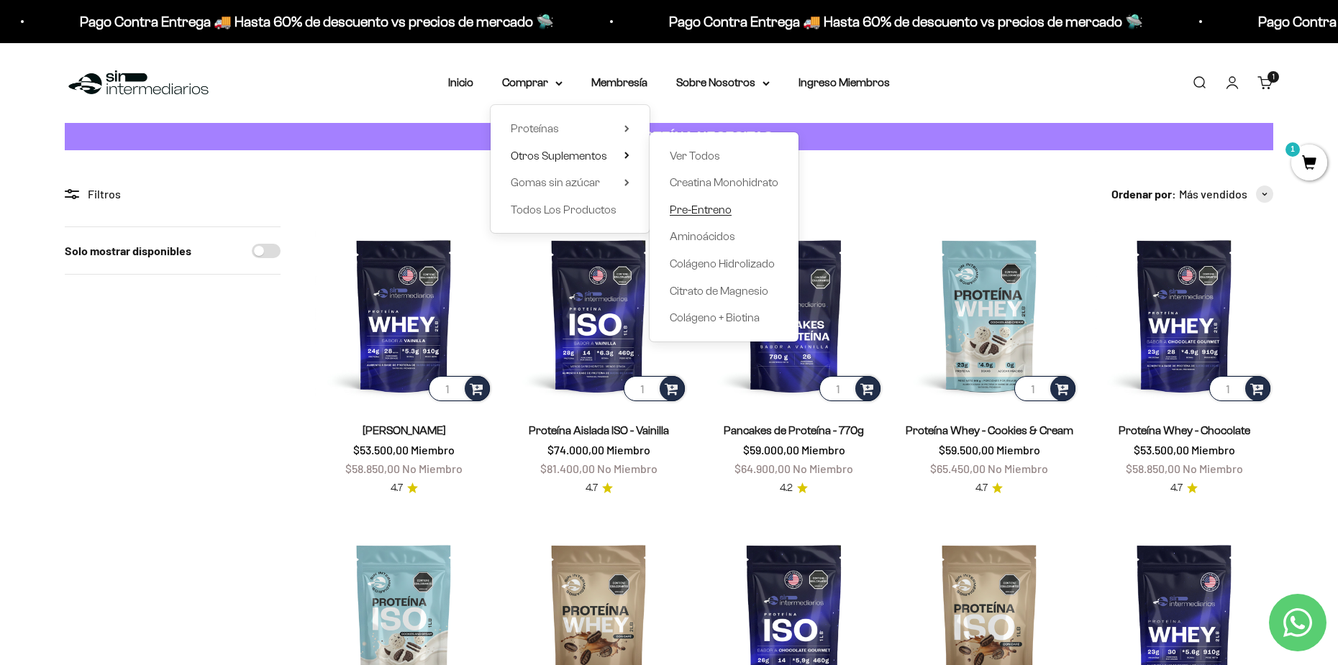
click at [691, 214] on span "Pre-Entreno" at bounding box center [701, 210] width 62 height 12
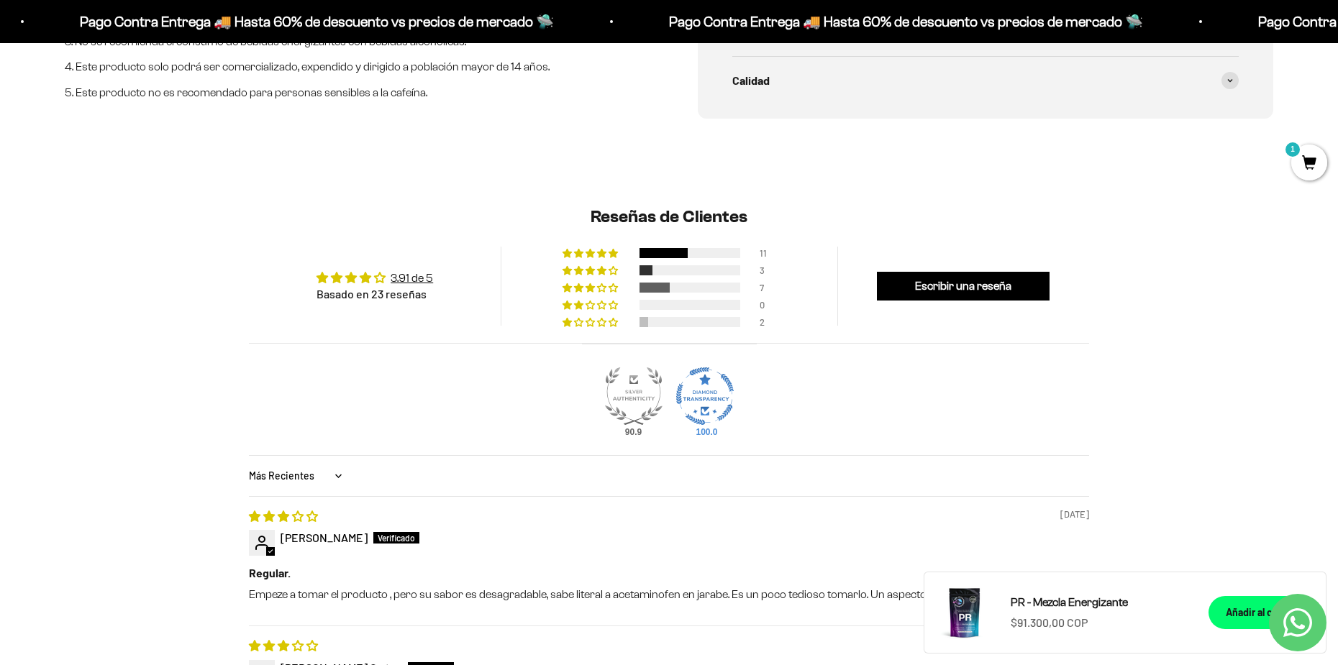
scroll to position [959, 0]
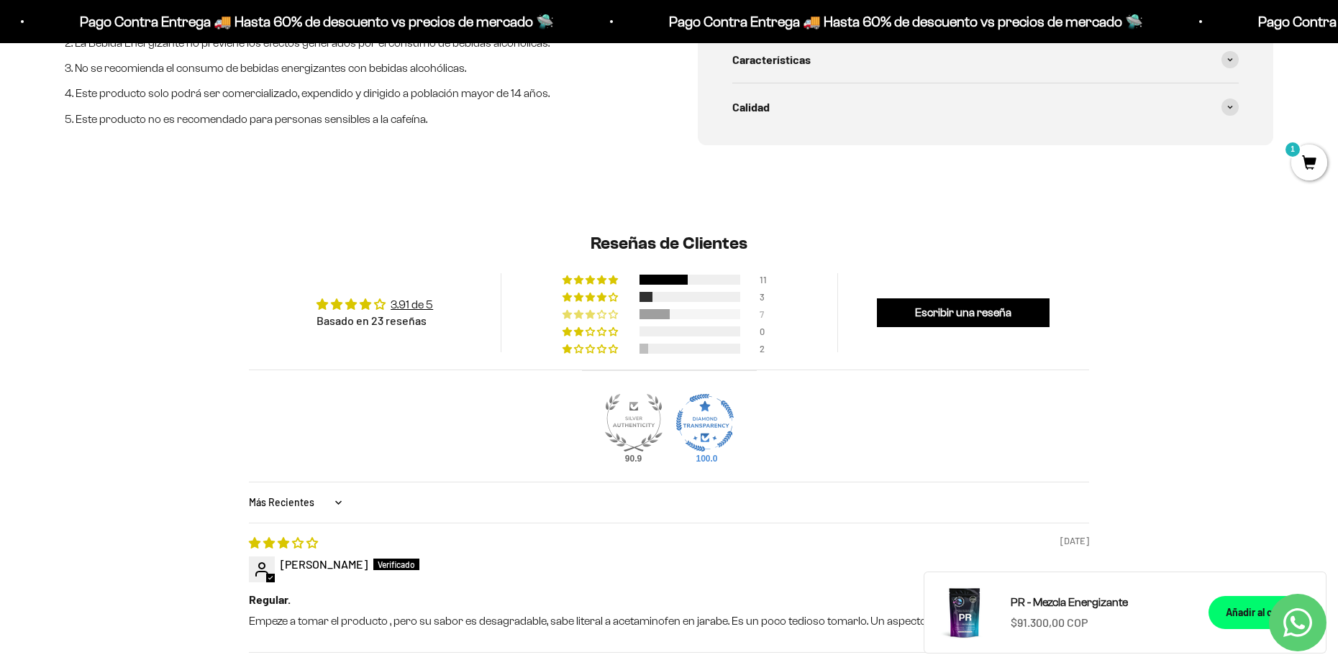
click at [679, 309] on div "7" at bounding box center [670, 313] width 214 height 10
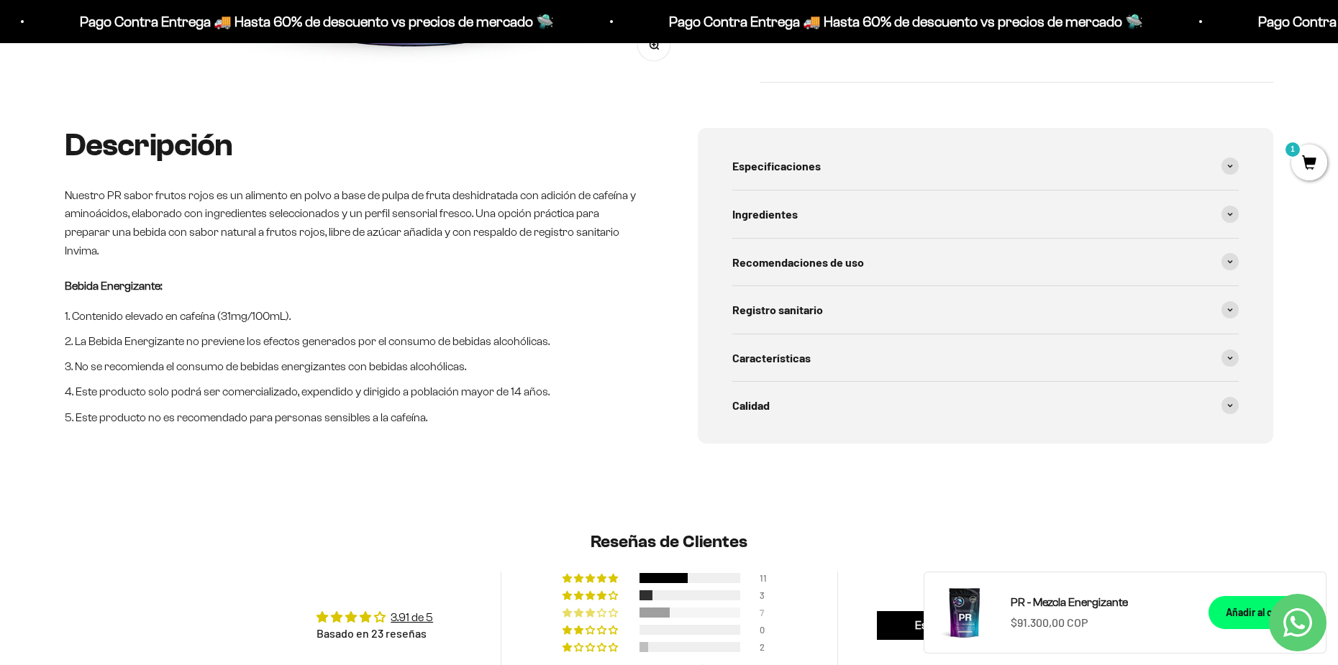
scroll to position [312, 0]
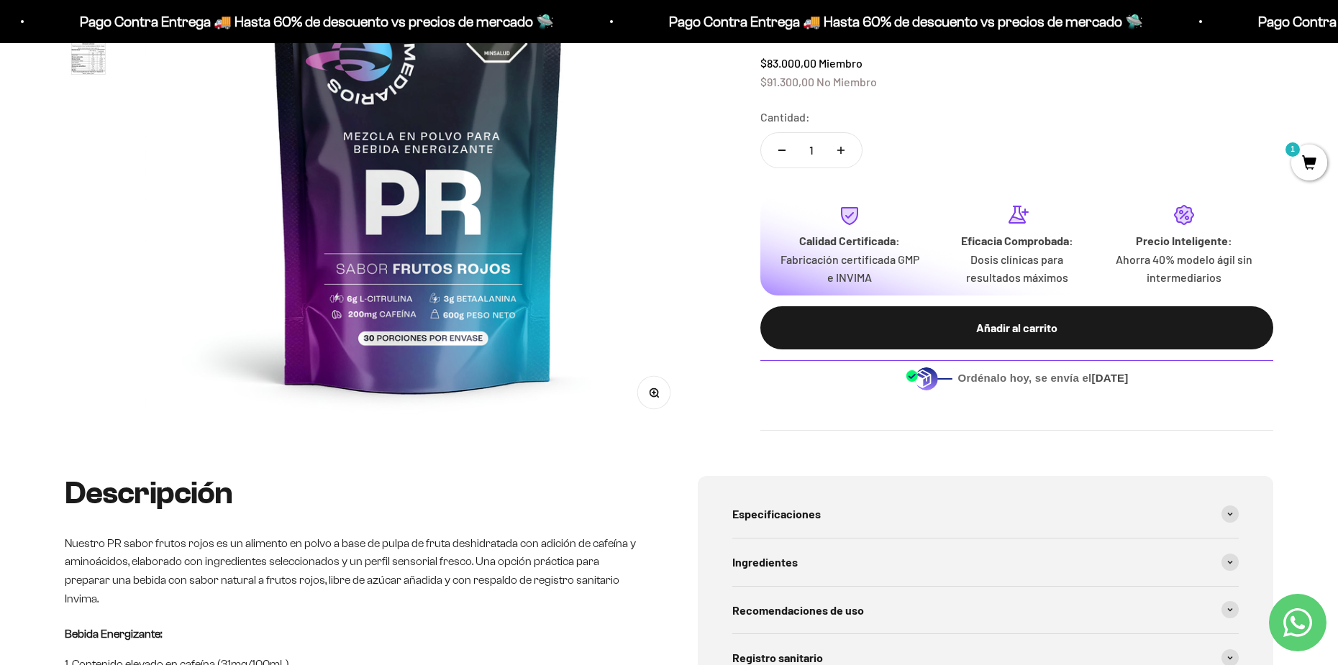
drag, startPoint x: 644, startPoint y: 321, endPoint x: 630, endPoint y: 306, distance: 19.8
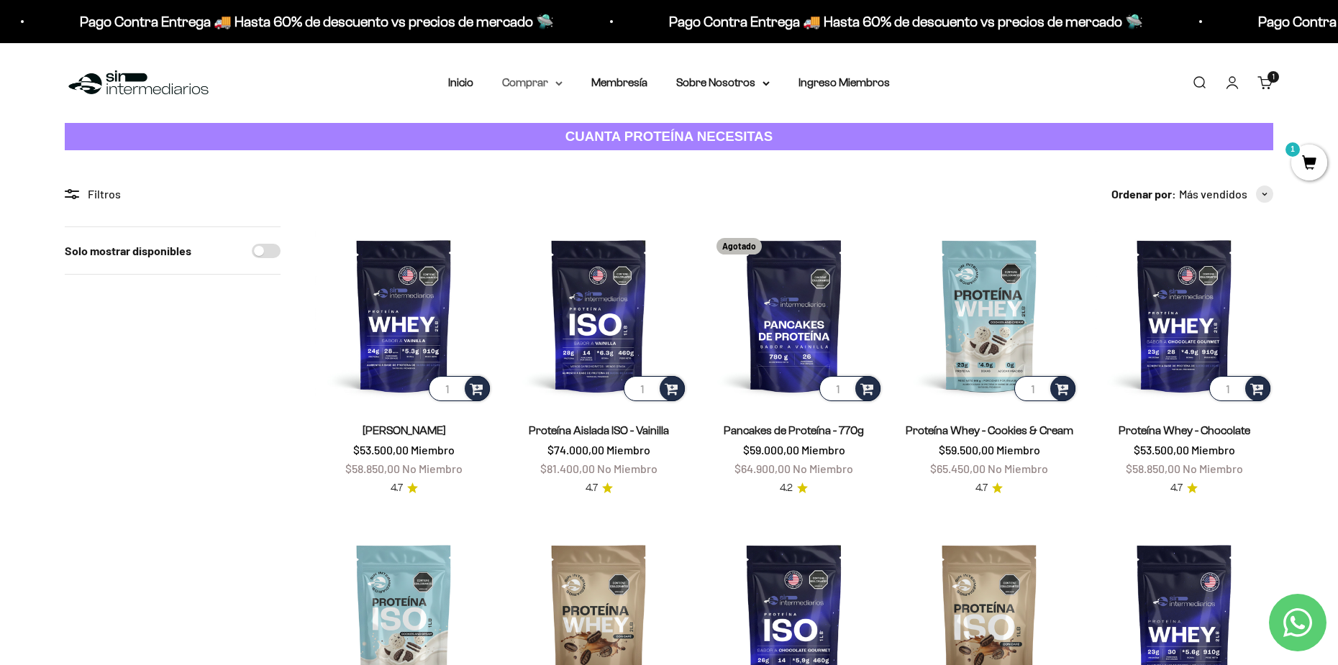
click at [524, 77] on summary "Comprar" at bounding box center [532, 82] width 60 height 19
click at [618, 131] on summary "Proteínas" at bounding box center [570, 128] width 119 height 19
click at [597, 204] on span "Todos Los Productos" at bounding box center [564, 210] width 106 height 12
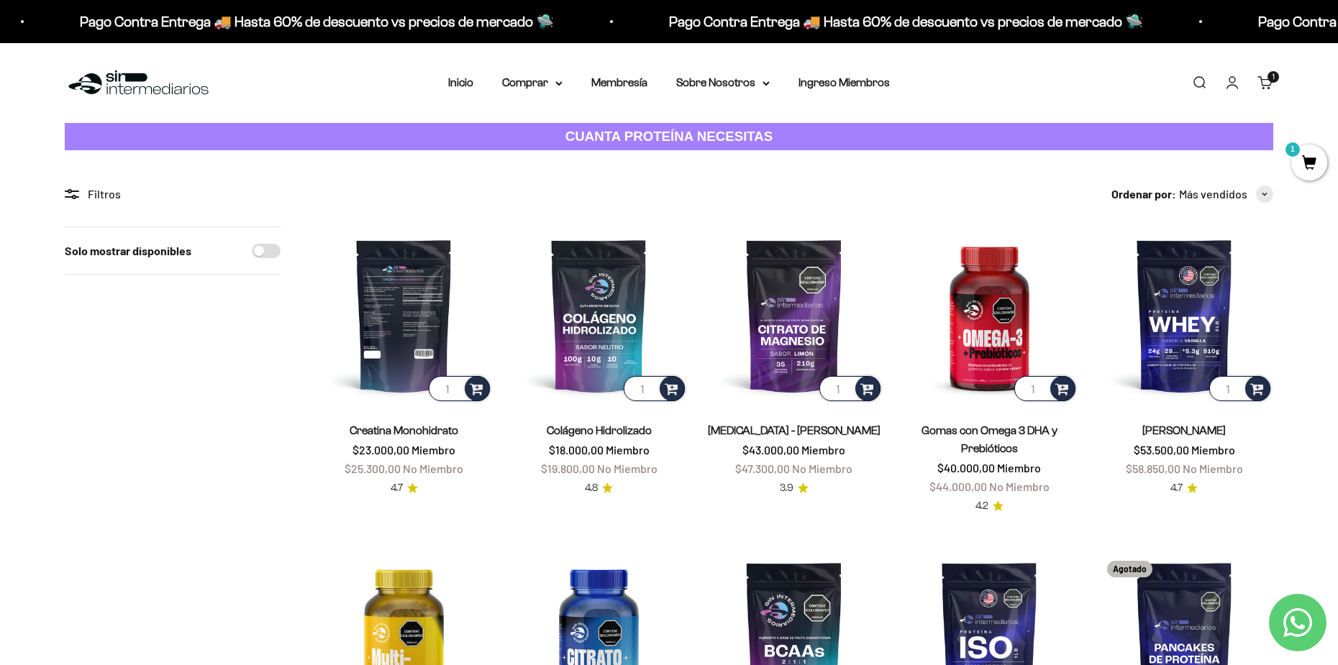
click at [419, 311] on img at bounding box center [404, 316] width 178 height 178
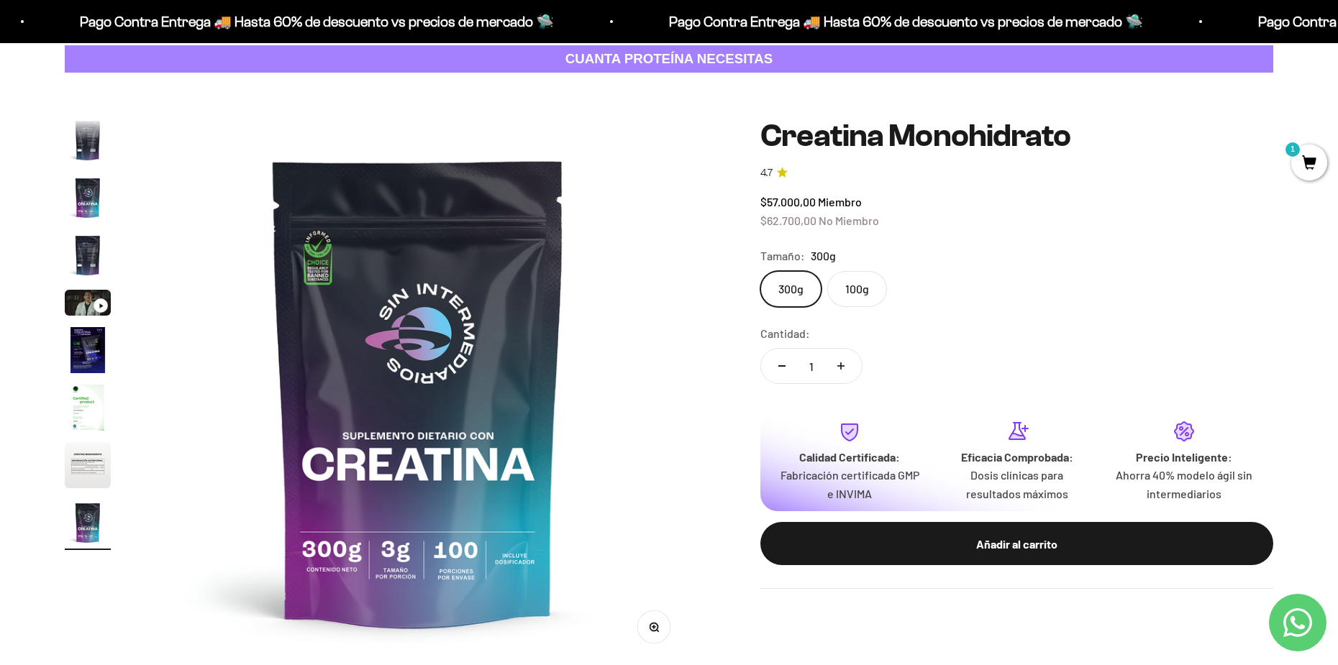
scroll to position [120, 0]
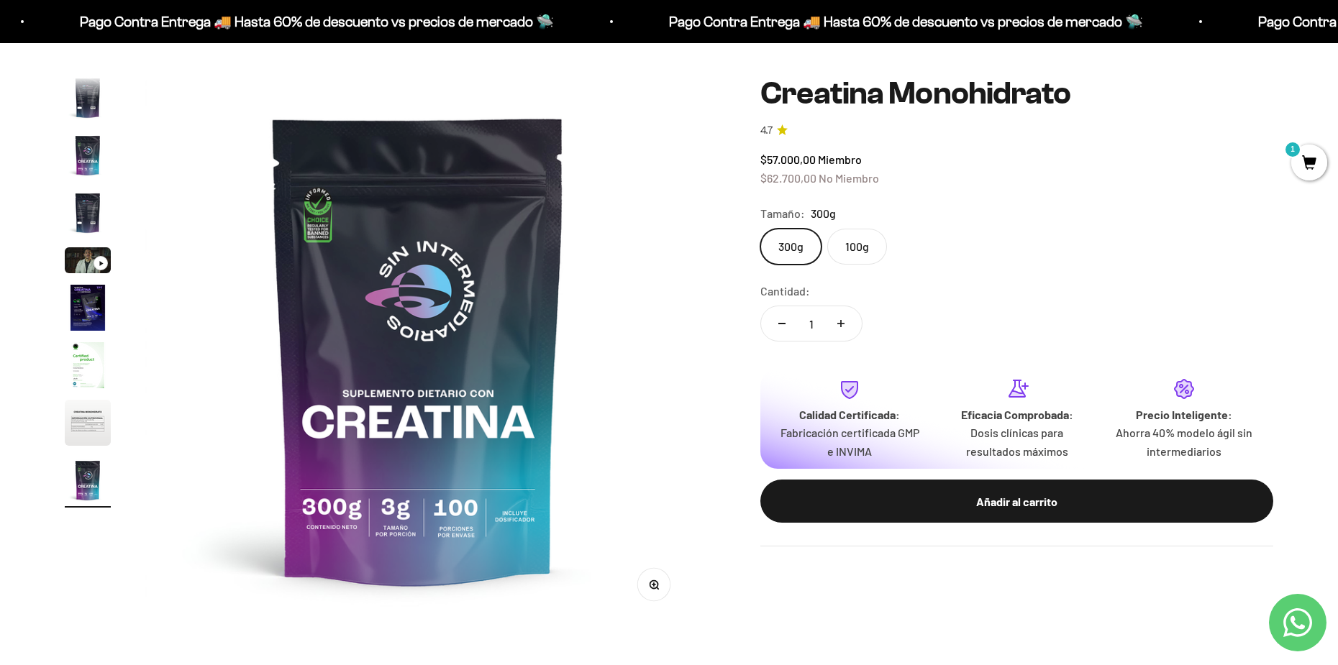
click at [876, 251] on label "100g" at bounding box center [857, 247] width 60 height 36
click at [760, 229] on input "100g" at bounding box center [760, 228] width 1 height 1
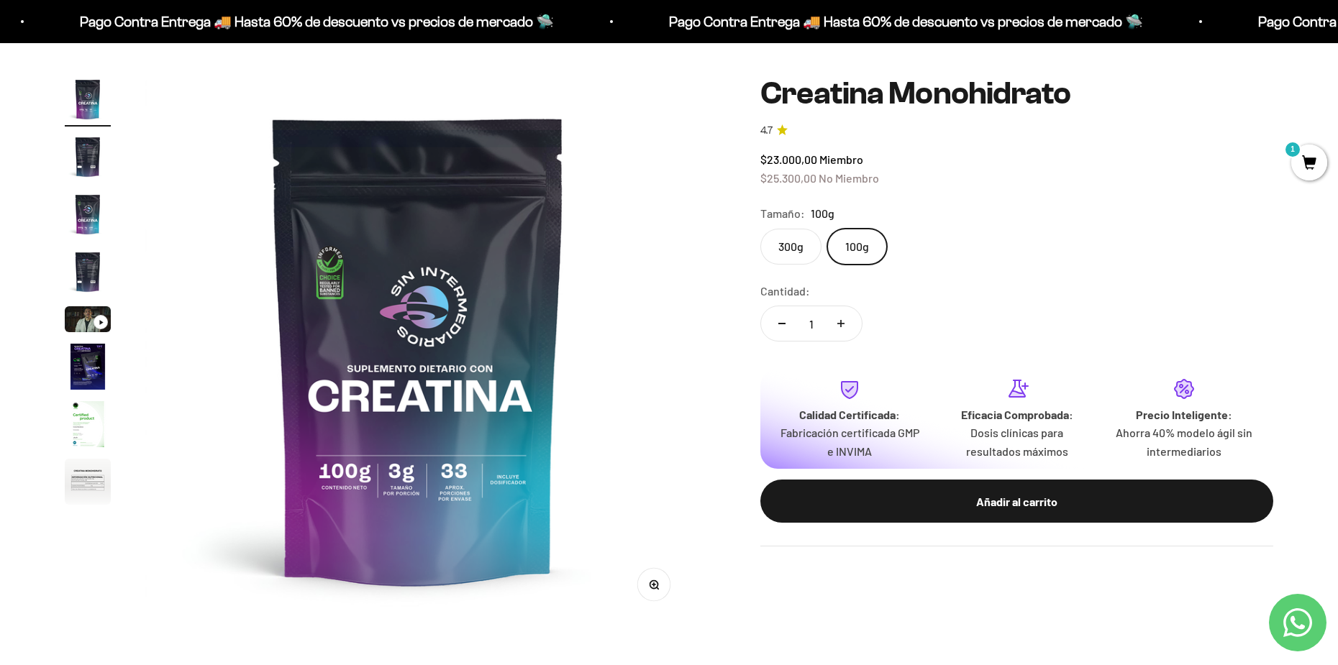
click at [773, 258] on label "300g" at bounding box center [790, 247] width 61 height 36
click at [760, 229] on input "300g" at bounding box center [760, 228] width 1 height 1
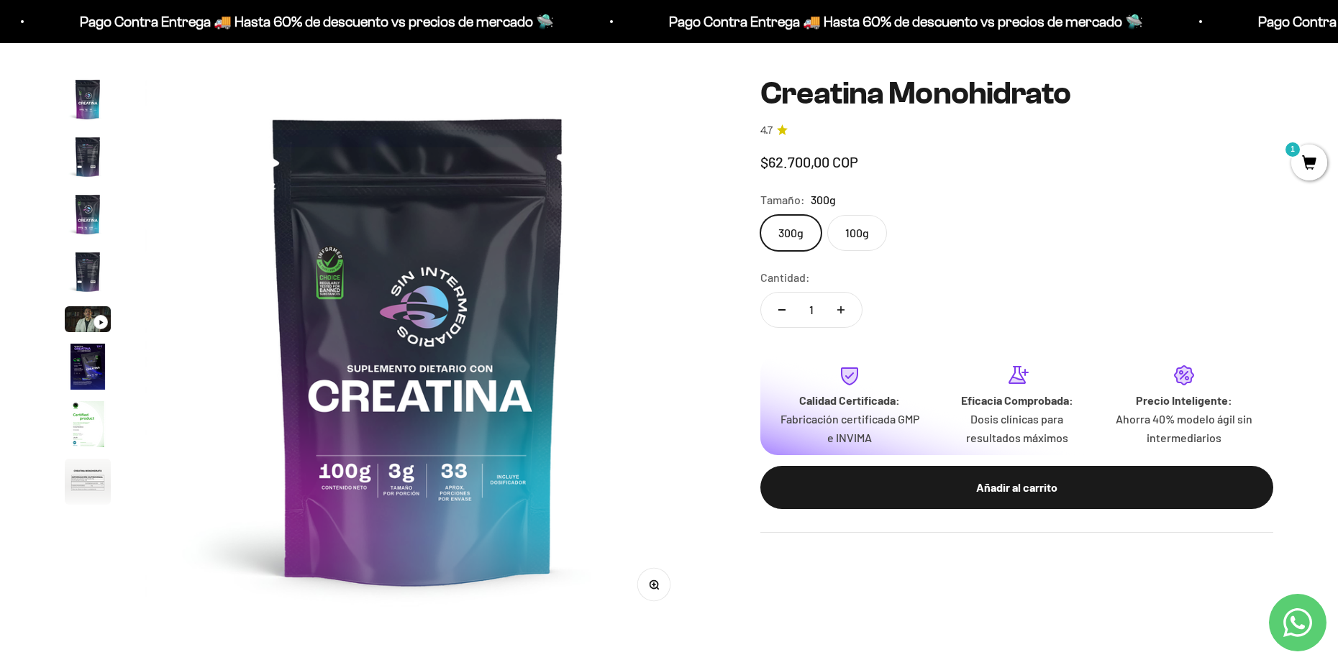
scroll to position [59, 0]
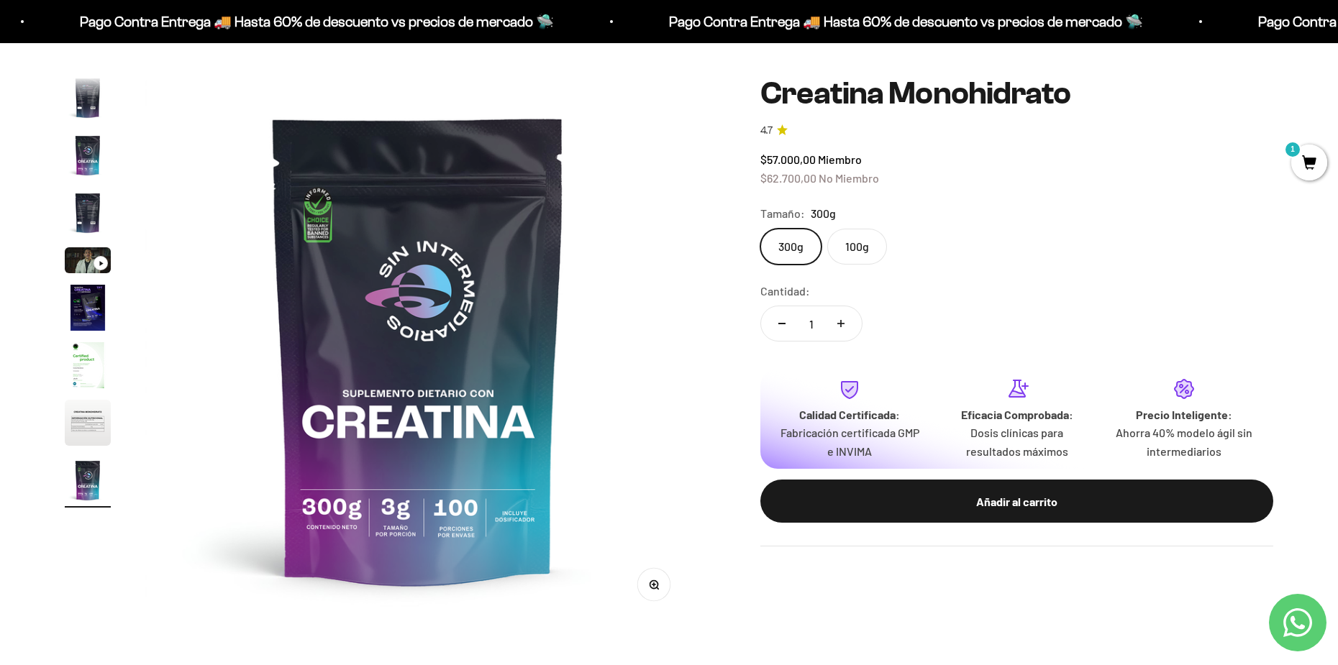
click at [845, 317] on button "Aumentar cantidad" at bounding box center [841, 323] width 42 height 35
click at [771, 317] on button "Reducir cantidad" at bounding box center [782, 323] width 42 height 35
type input "2"
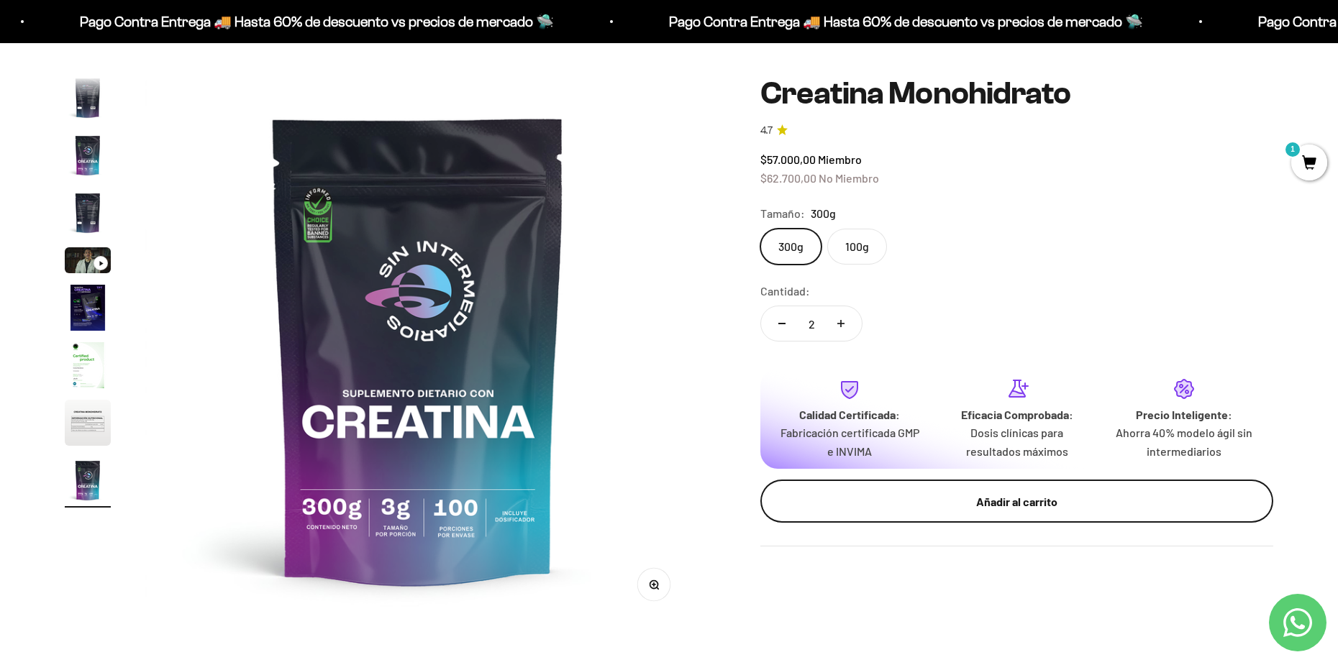
click at [848, 503] on div "Añadir al carrito" at bounding box center [1016, 502] width 455 height 19
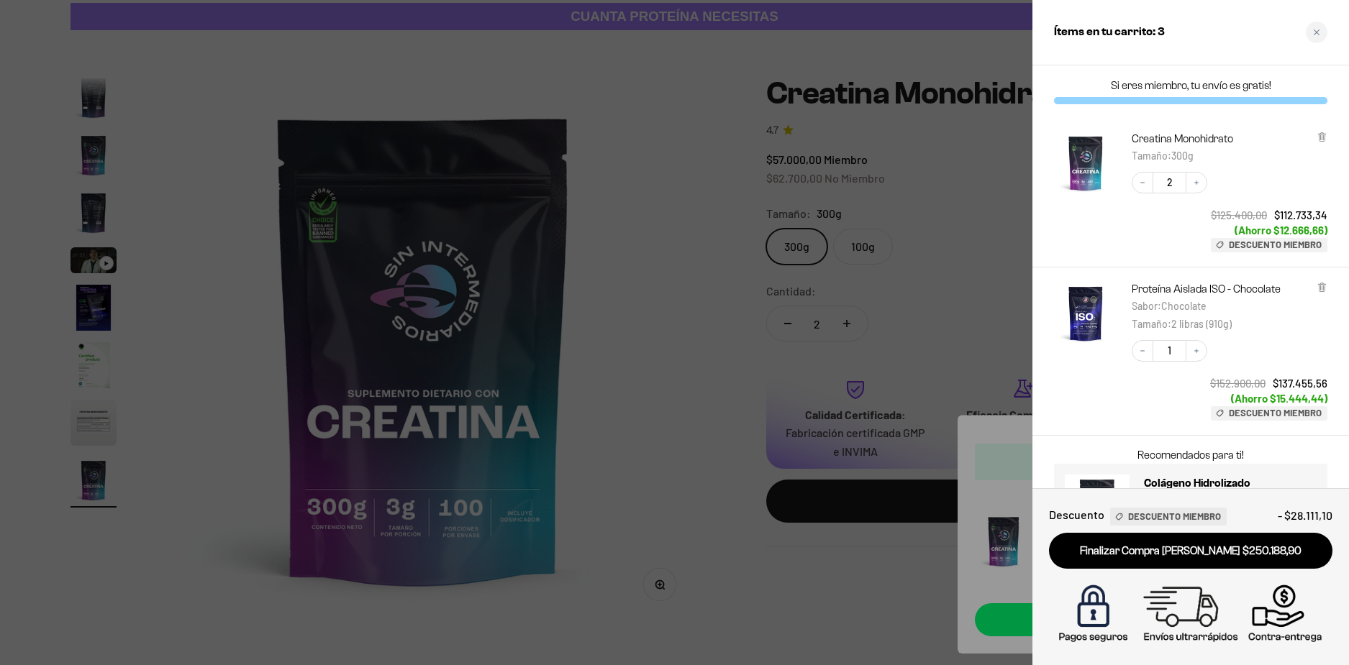
click at [777, 322] on div at bounding box center [674, 332] width 1349 height 665
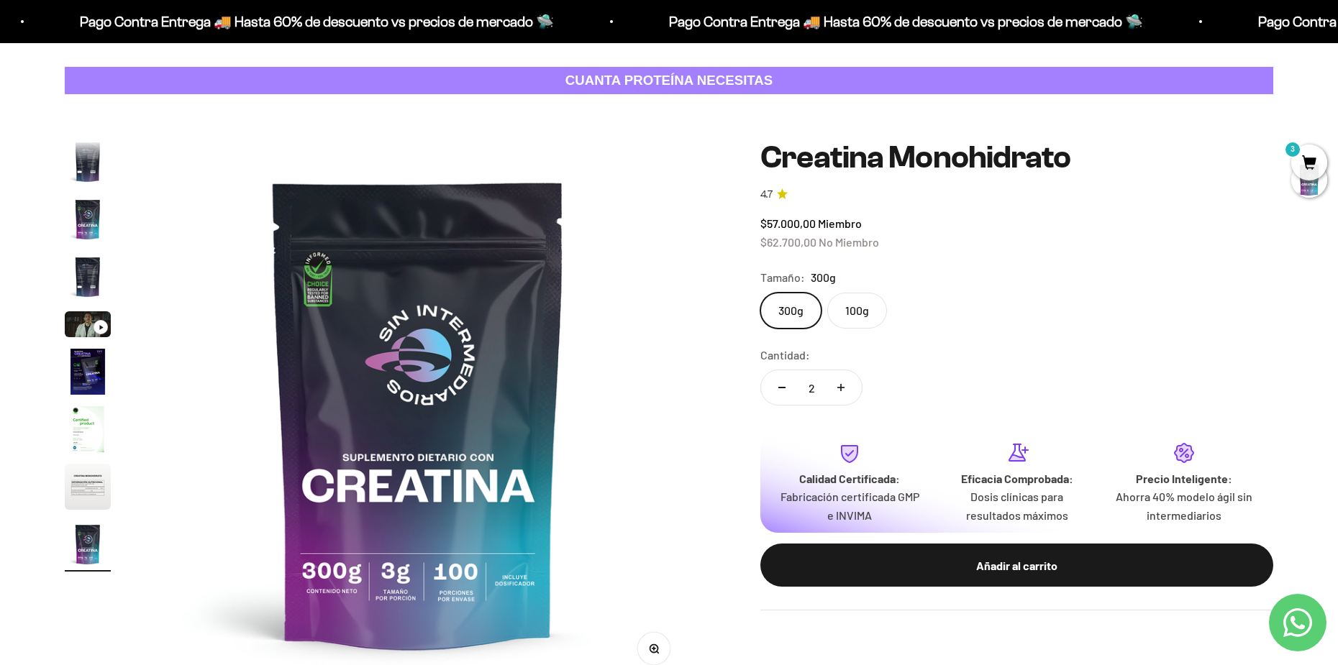
scroll to position [0, 0]
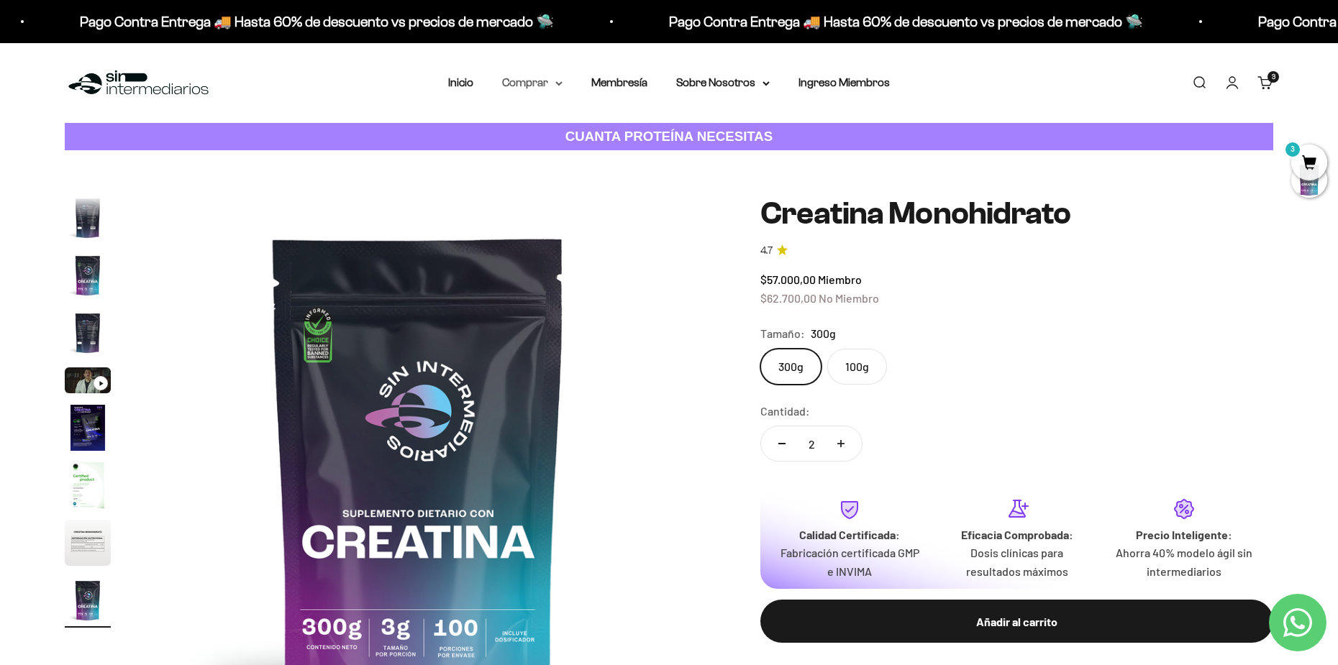
click at [536, 84] on summary "Comprar" at bounding box center [532, 82] width 60 height 19
click at [591, 207] on span "Todos Los Productos" at bounding box center [564, 210] width 106 height 12
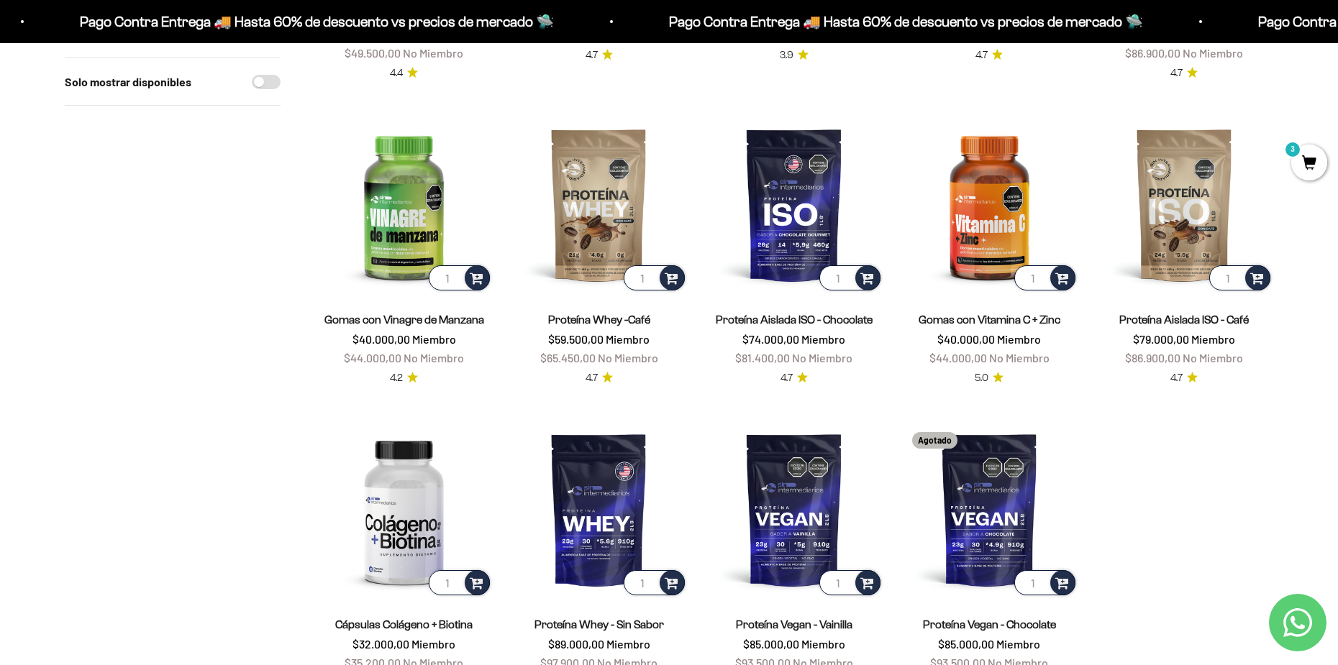
scroll to position [1199, 0]
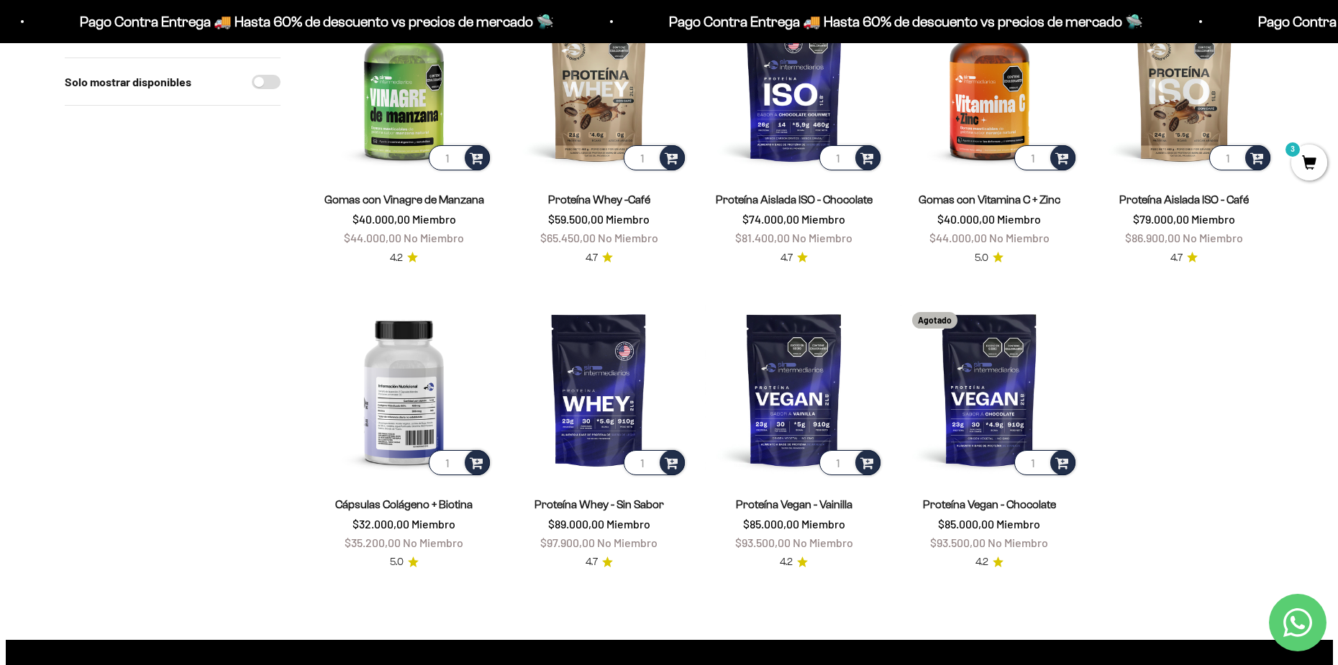
click at [453, 395] on img at bounding box center [404, 390] width 178 height 178
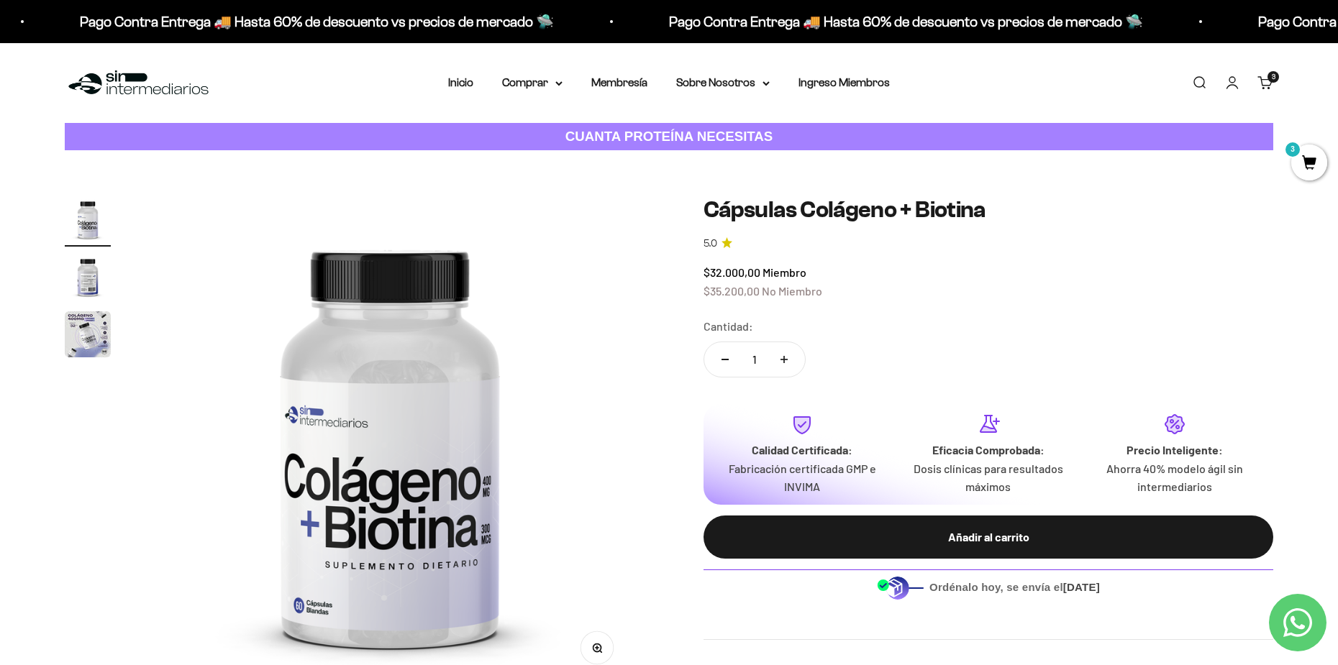
click at [1273, 86] on link "Carrito 3 artículos 3" at bounding box center [1265, 83] width 16 height 16
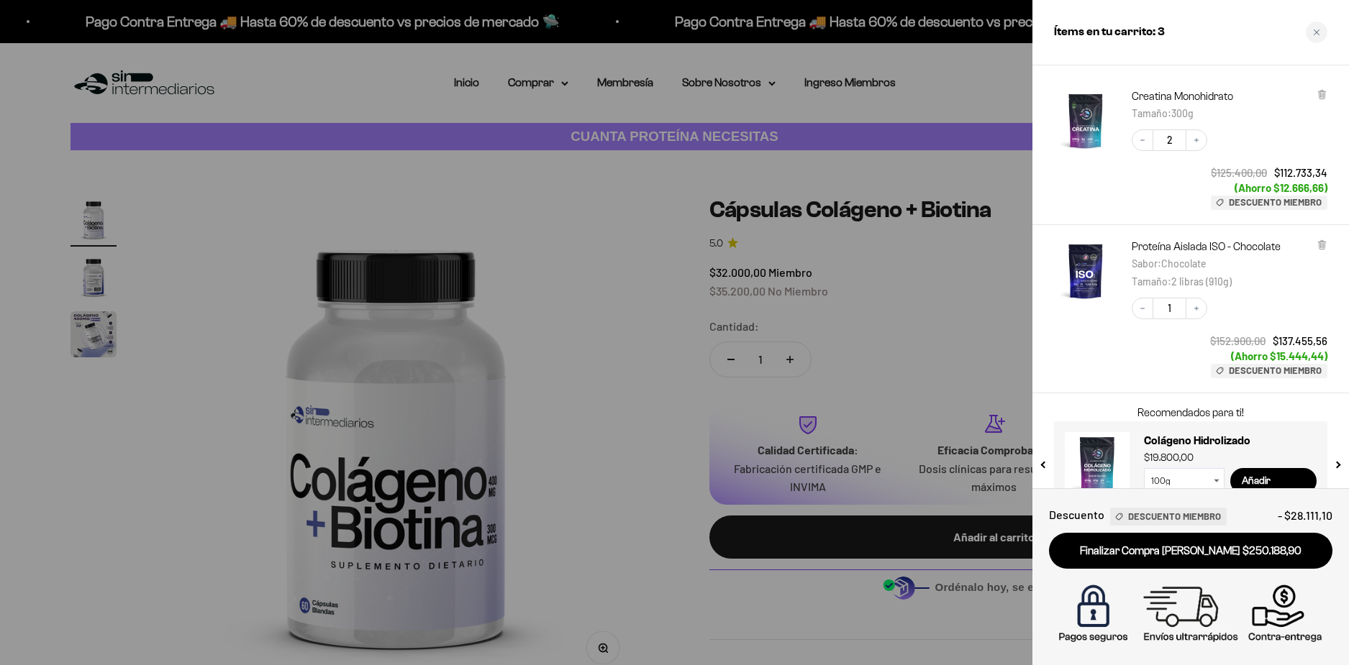
scroll to position [73, 0]
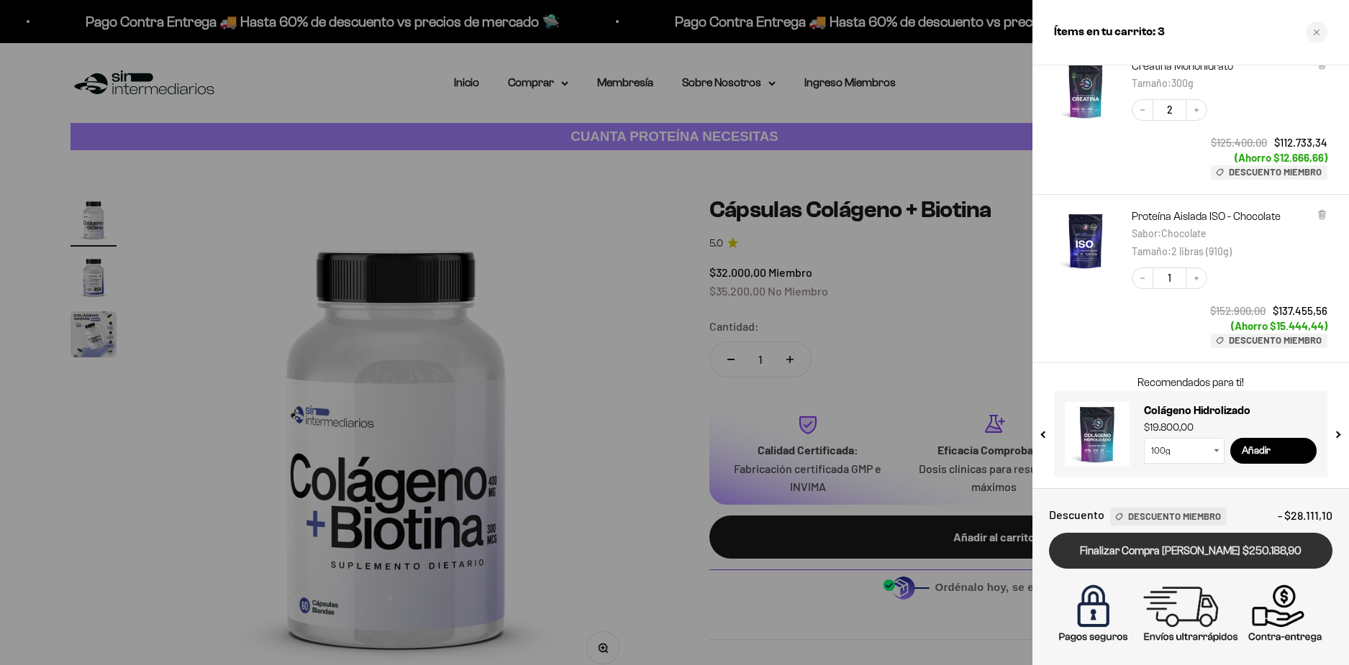
click at [1227, 543] on link "Finalizar Compra [PERSON_NAME] $250.188,90" at bounding box center [1190, 551] width 283 height 37
